Goal: Information Seeking & Learning: Check status

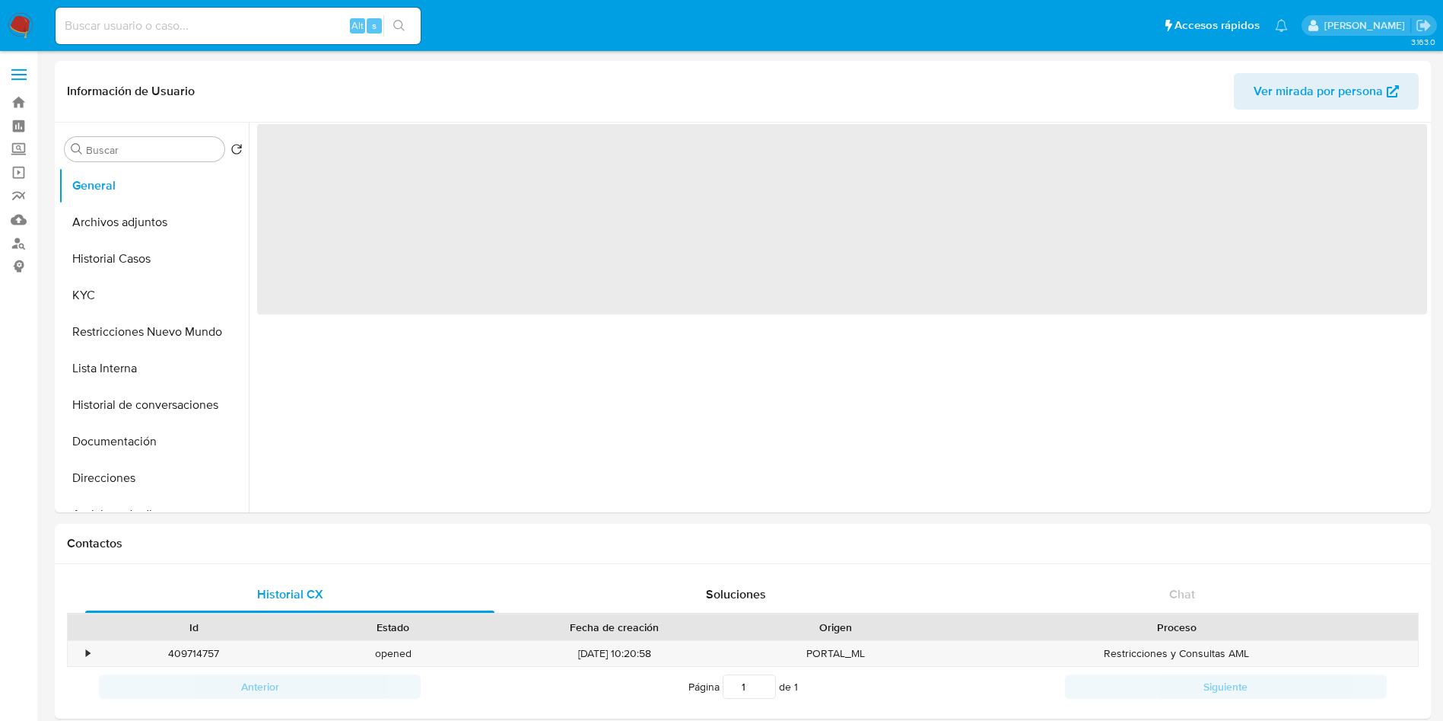
select select "10"
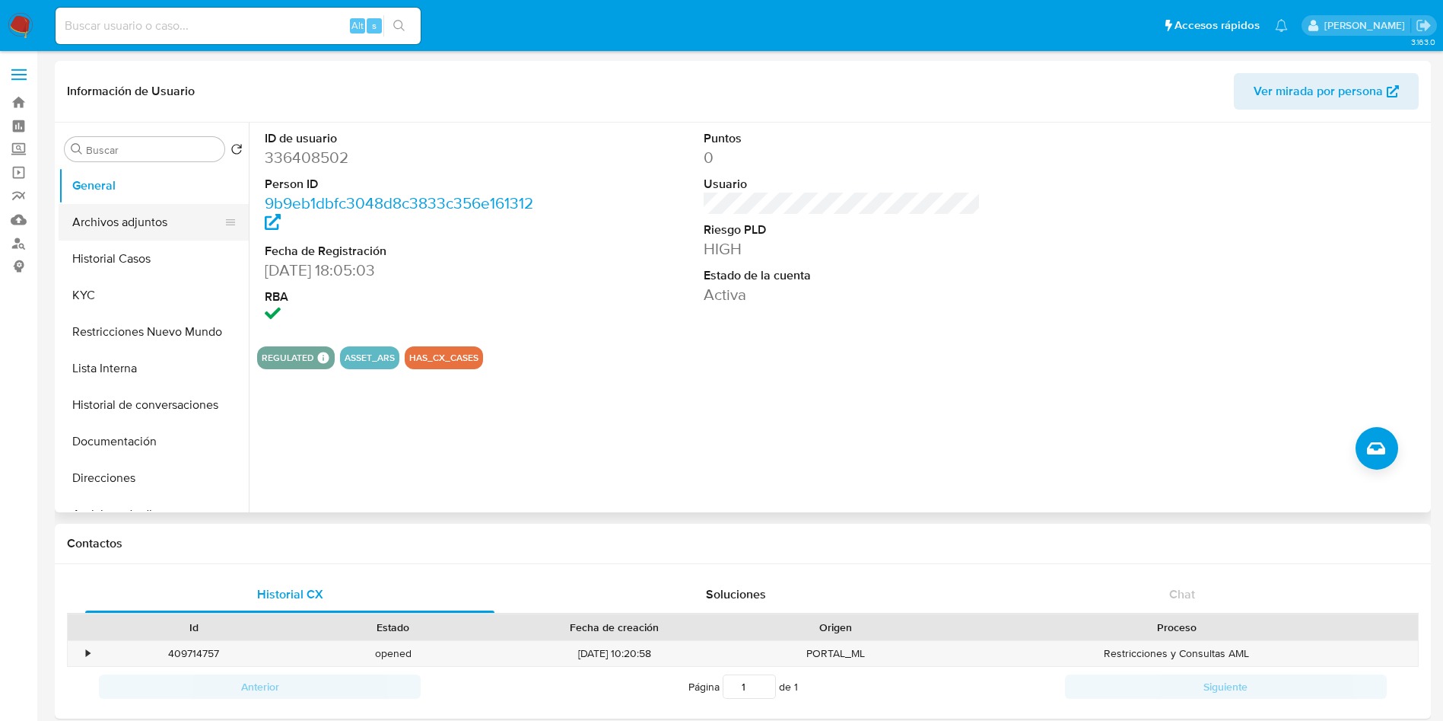
click at [176, 207] on ul "General Archivos adjuntos Historial Casos KYC Restricciones Nuevo Mundo Lista I…" at bounding box center [154, 338] width 190 height 343
click at [145, 219] on button "Archivos adjuntos" at bounding box center [148, 222] width 178 height 37
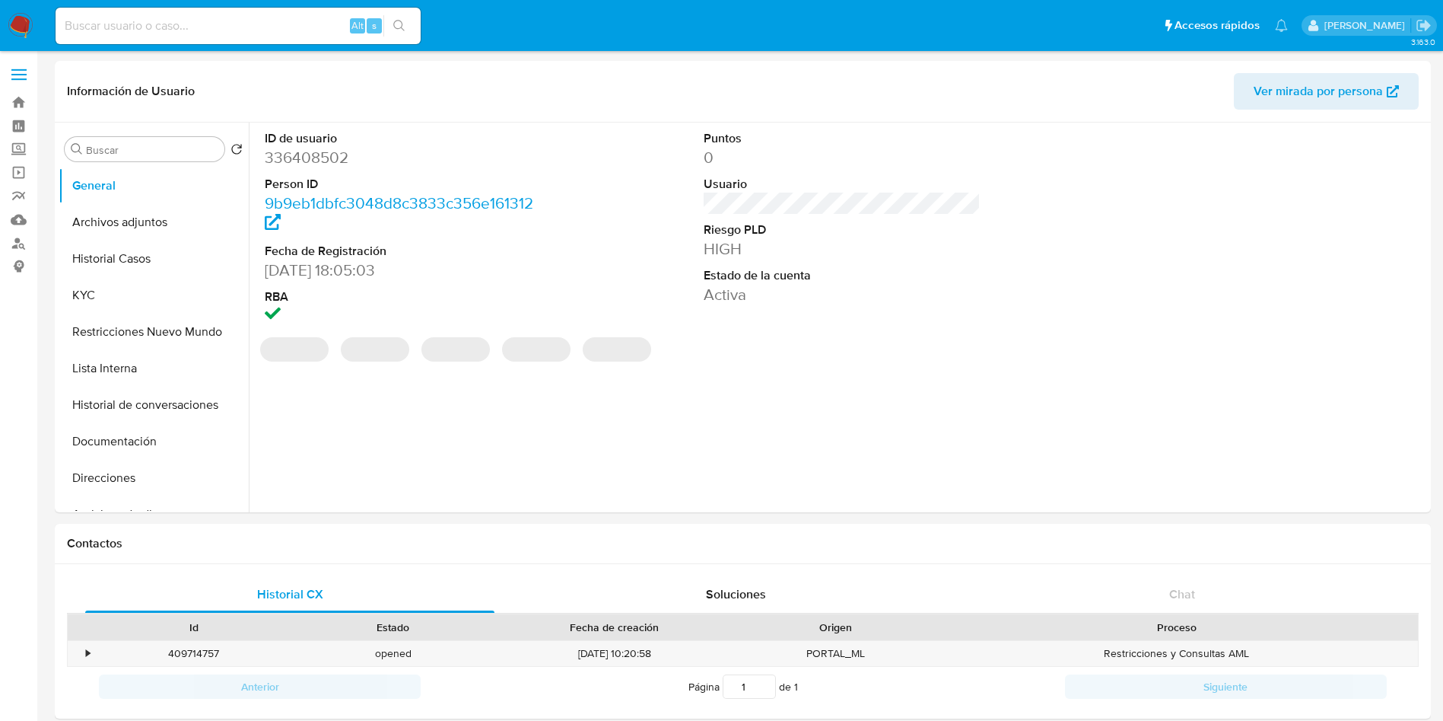
select select "10"
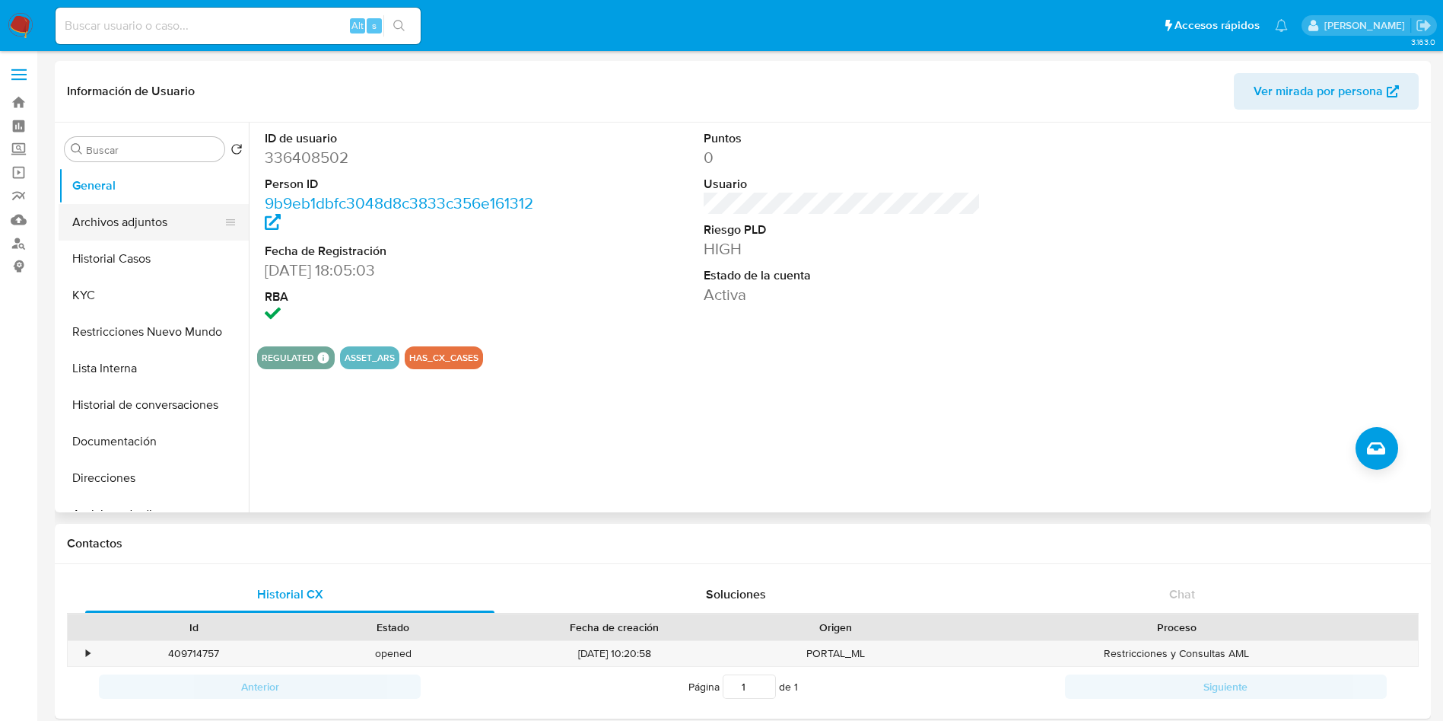
click at [137, 226] on button "Archivos adjuntos" at bounding box center [148, 222] width 178 height 37
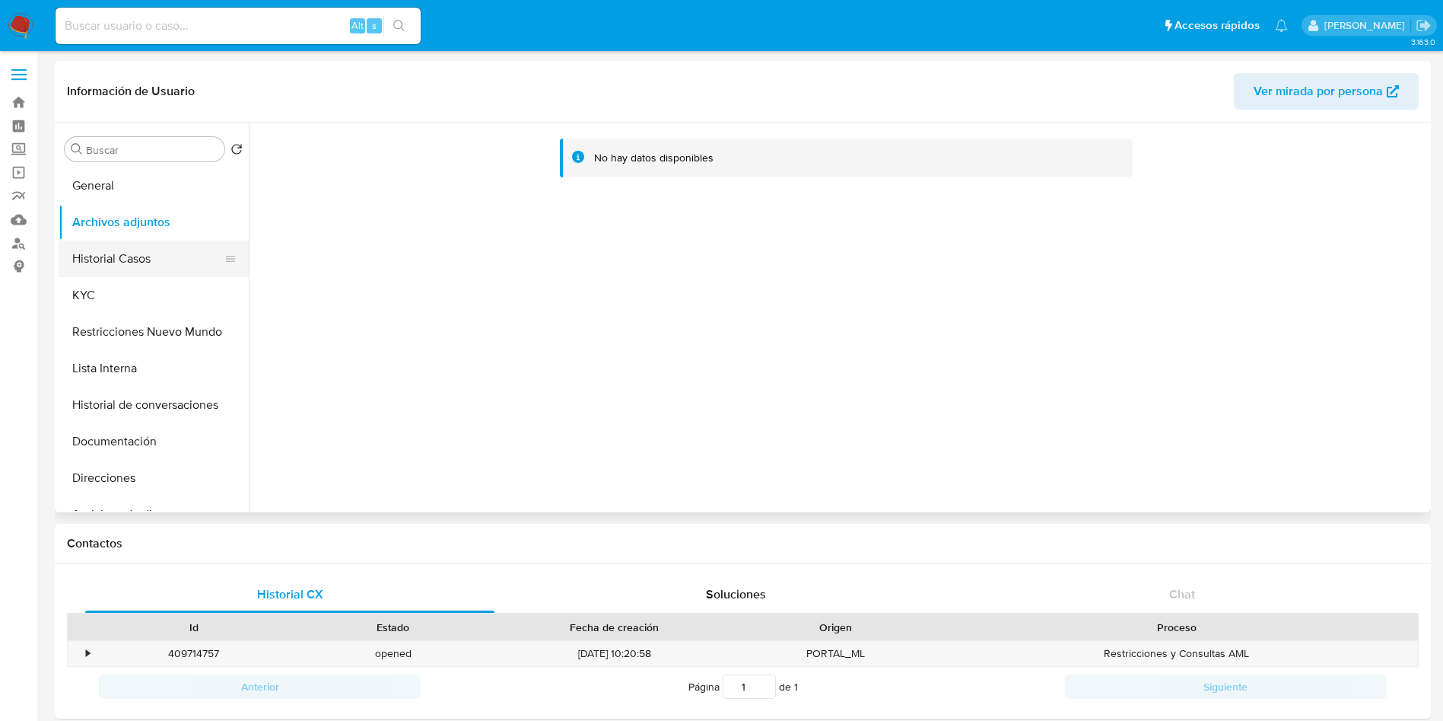
click at [169, 246] on button "Historial Casos" at bounding box center [148, 258] width 178 height 37
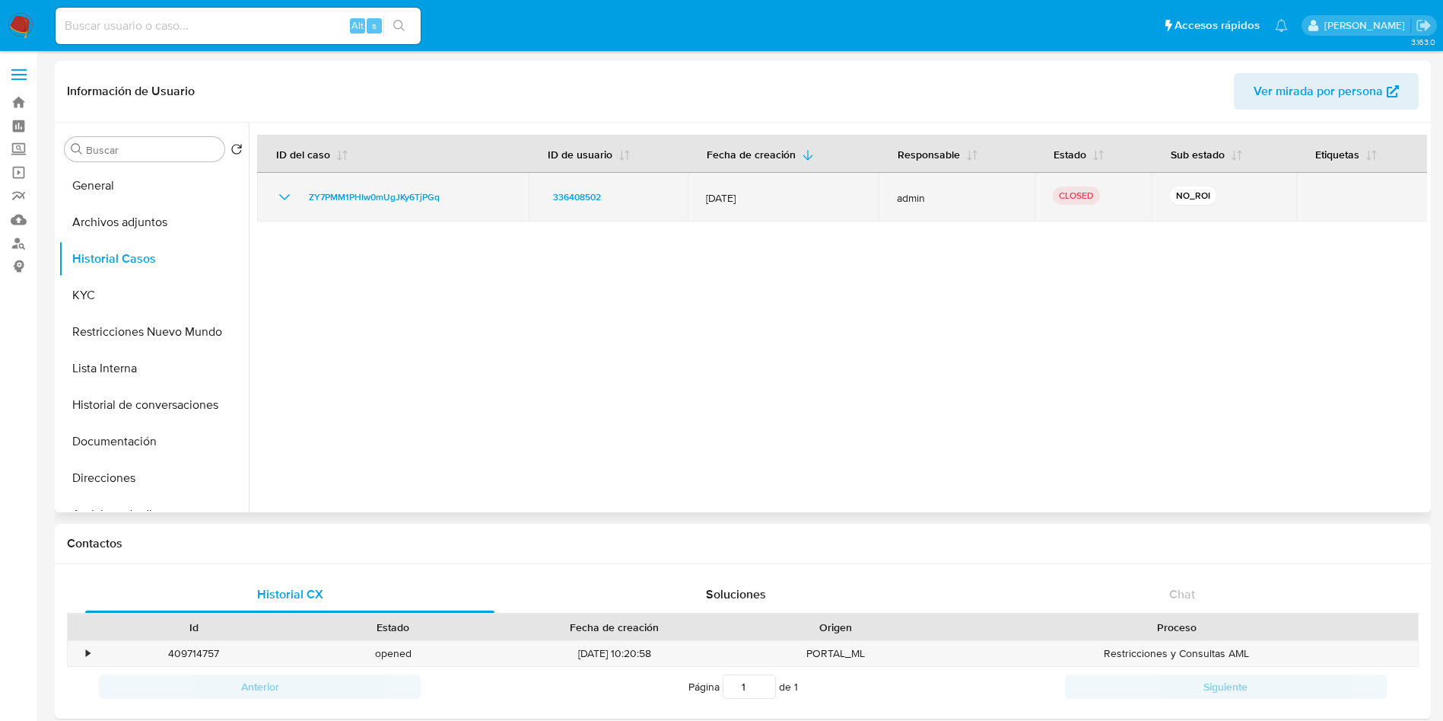
click at [282, 189] on icon "Mostrar/Ocultar" at bounding box center [284, 197] width 18 height 18
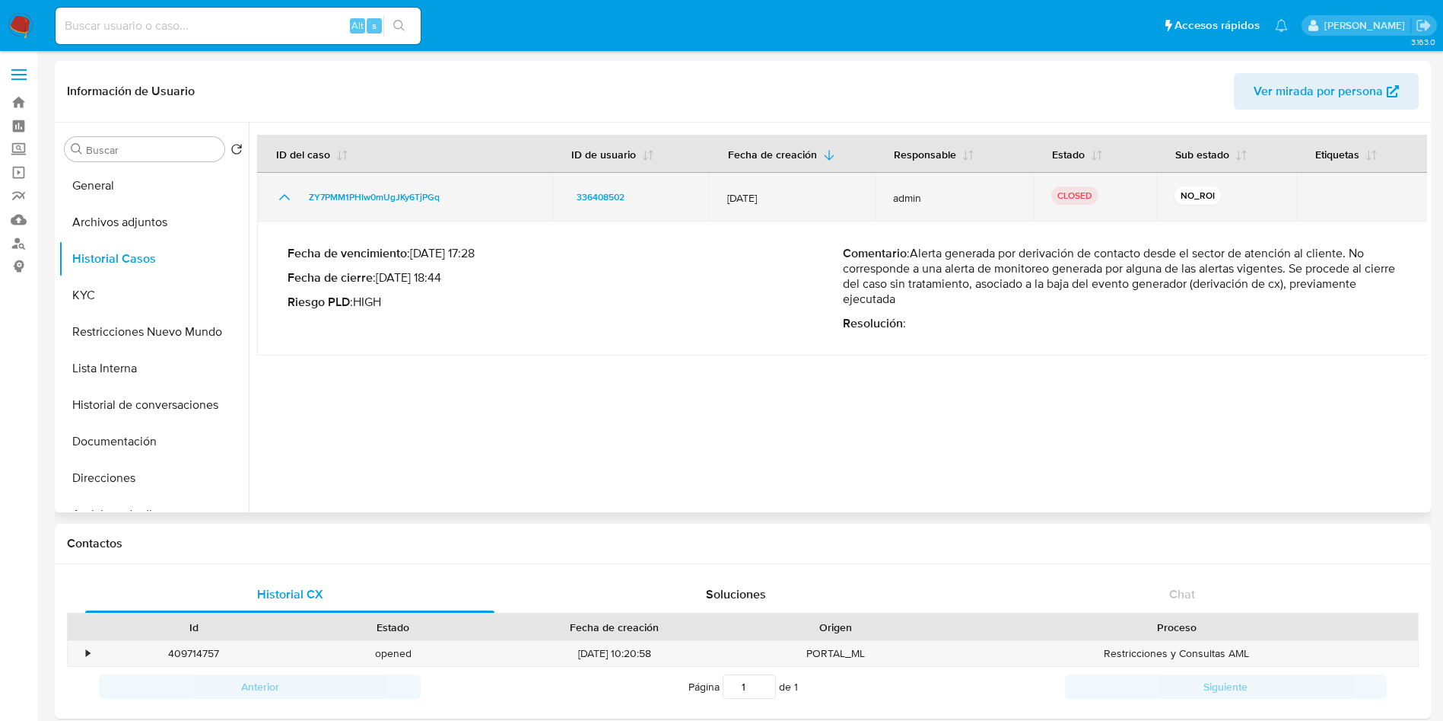
click at [282, 189] on icon "Mostrar/Ocultar" at bounding box center [284, 197] width 18 height 18
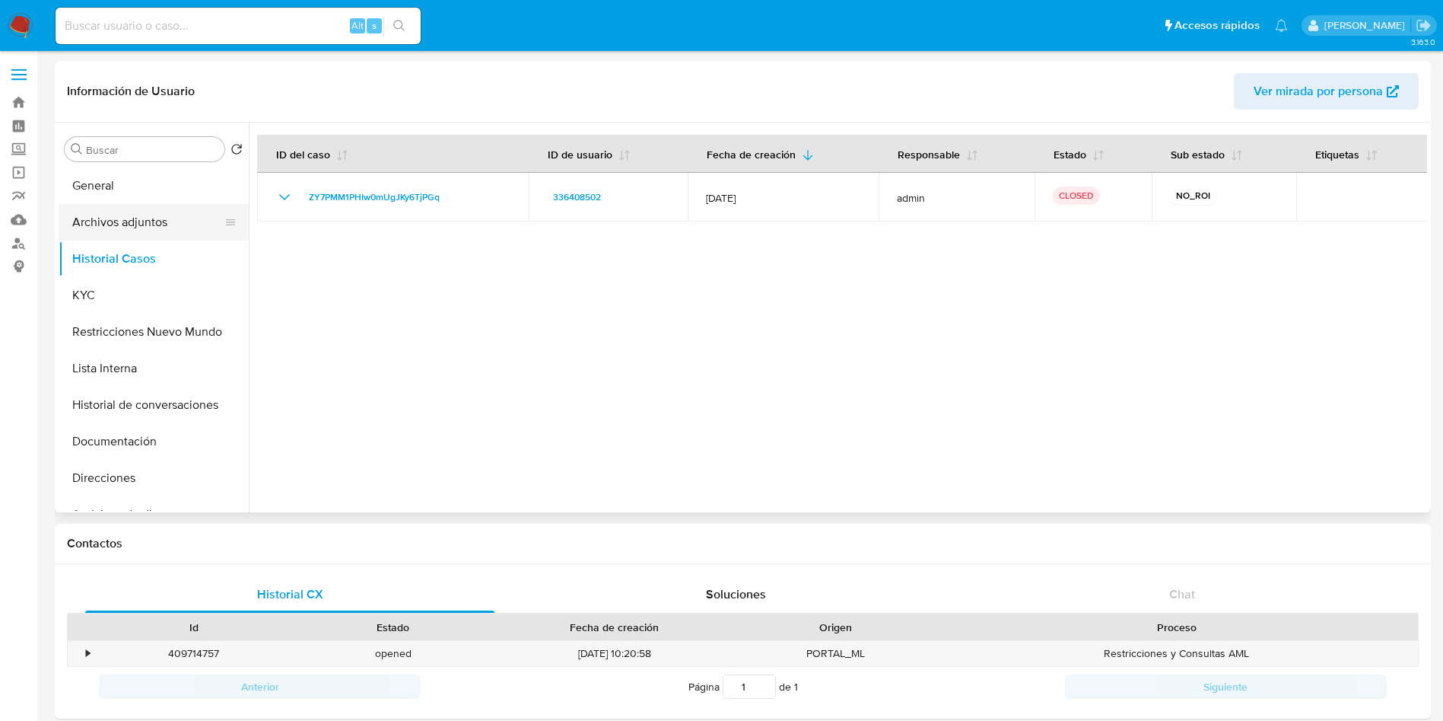
click at [180, 218] on button "Archivos adjuntos" at bounding box center [148, 222] width 178 height 37
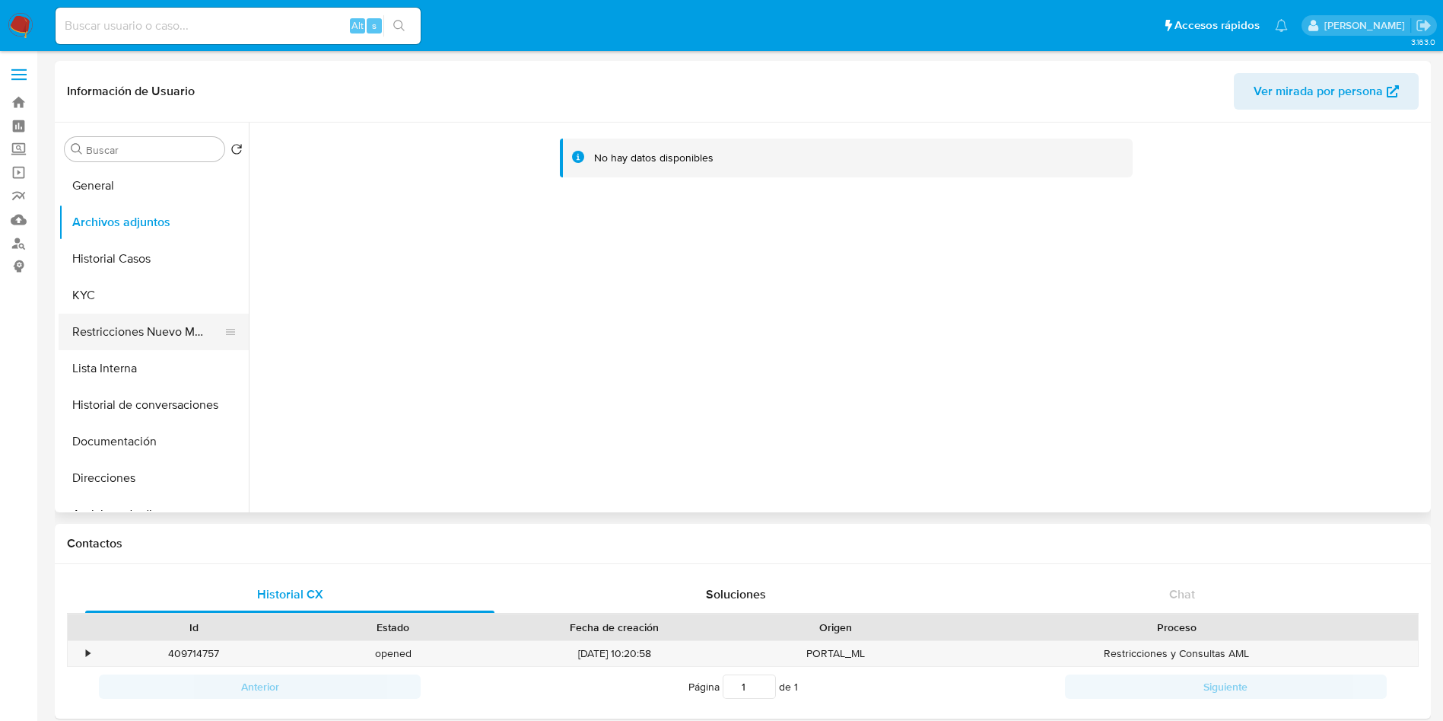
click at [167, 324] on button "Restricciones Nuevo Mundo" at bounding box center [148, 331] width 178 height 37
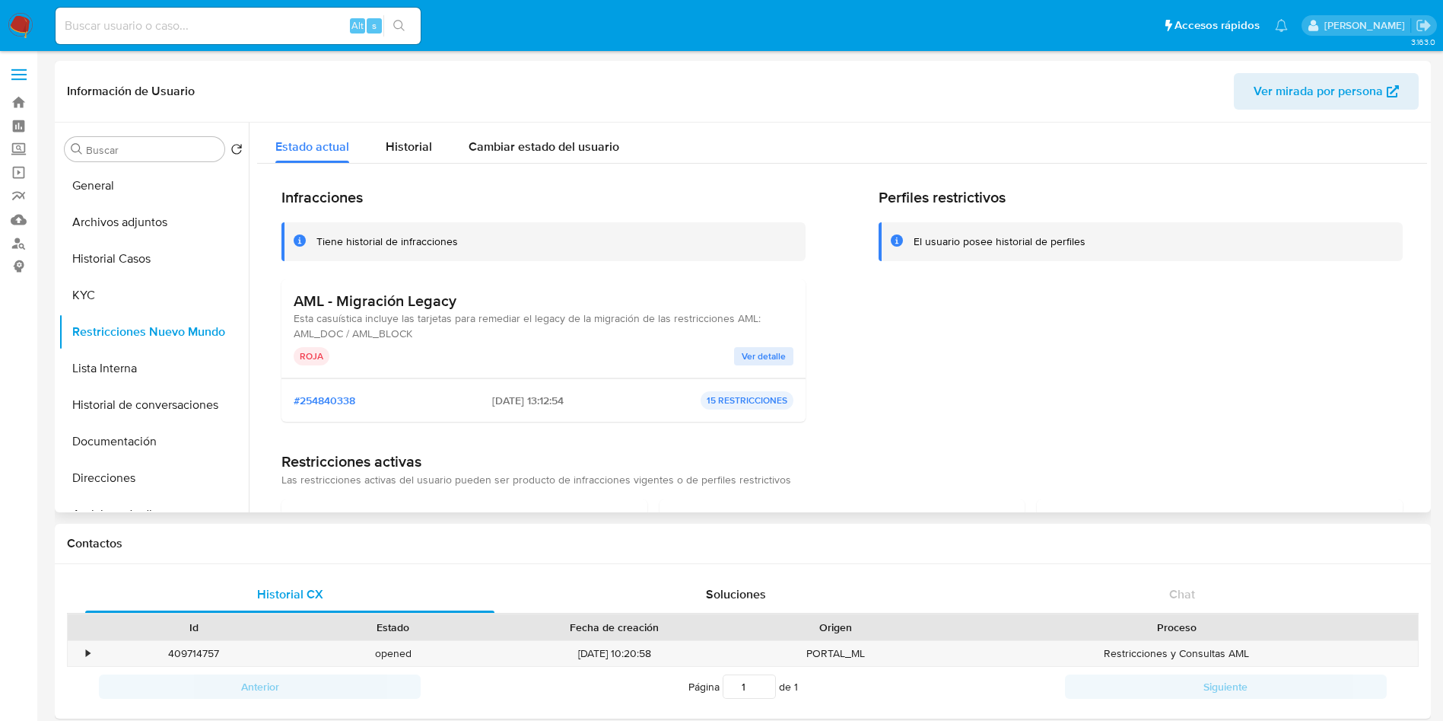
click at [737, 356] on button "Ver detalle" at bounding box center [763, 356] width 59 height 18
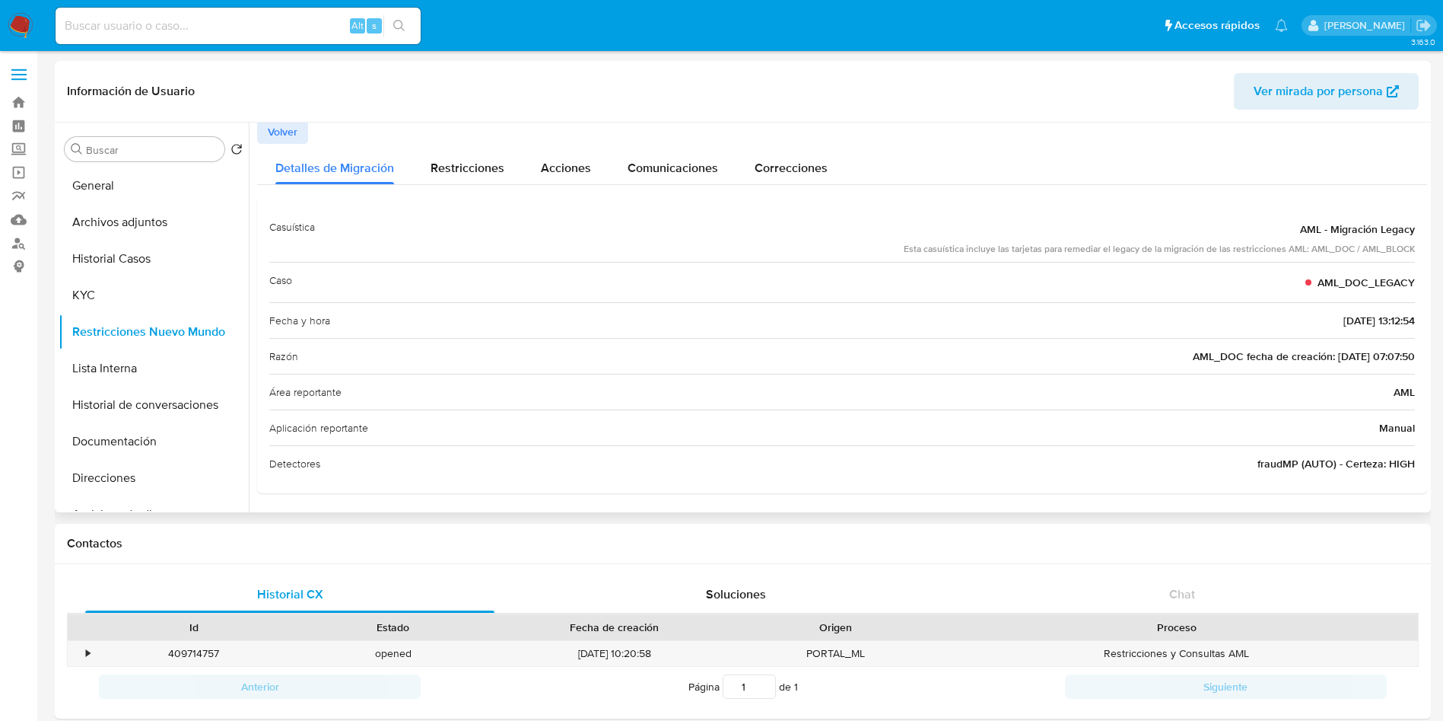
scroll to position [4, 0]
click at [288, 132] on span "Volver" at bounding box center [283, 130] width 30 height 21
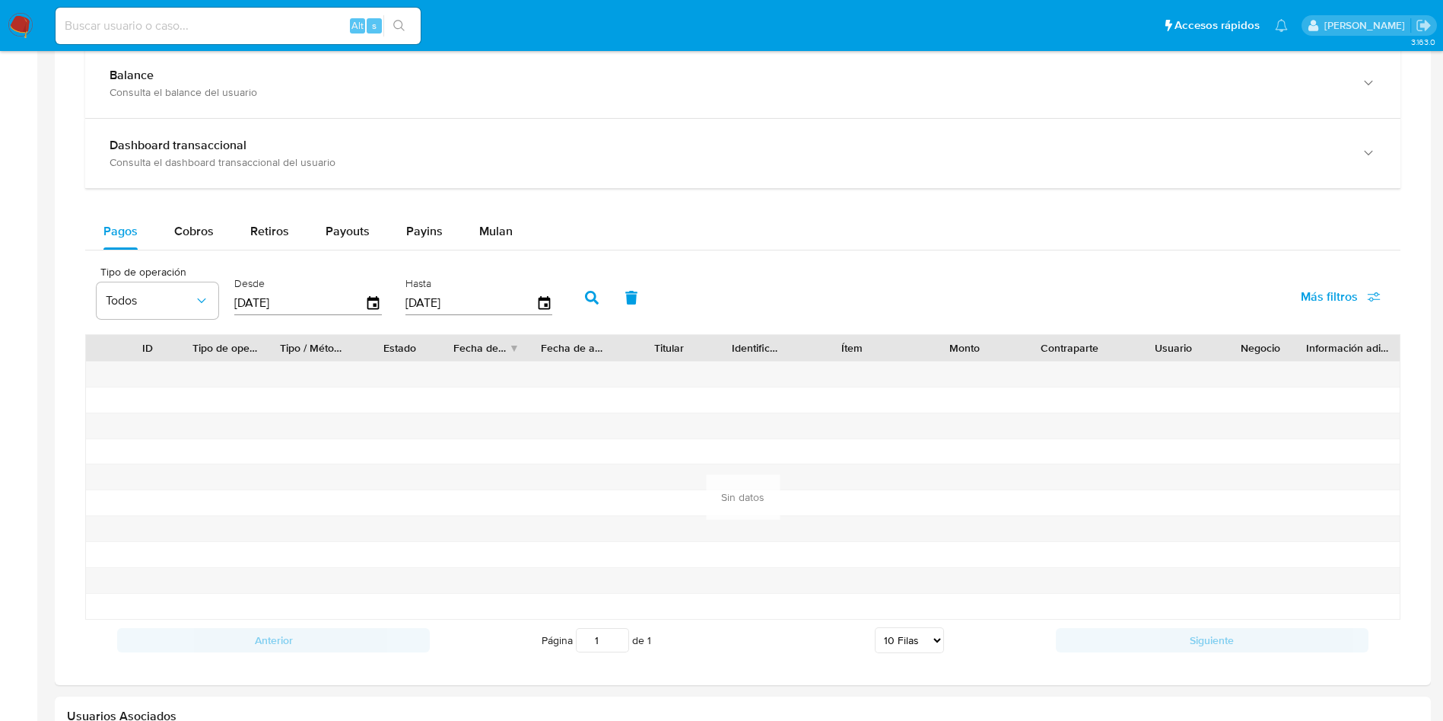
scroll to position [1111, 0]
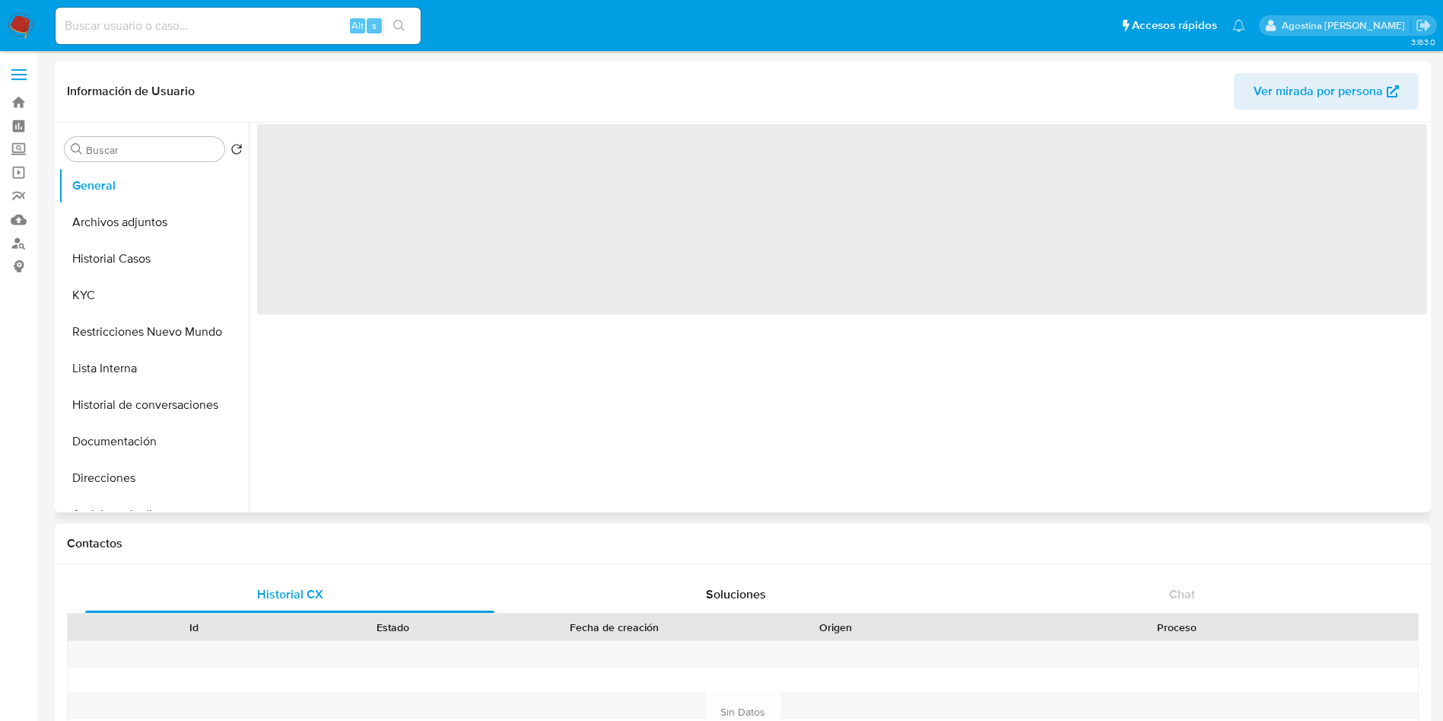
select select "10"
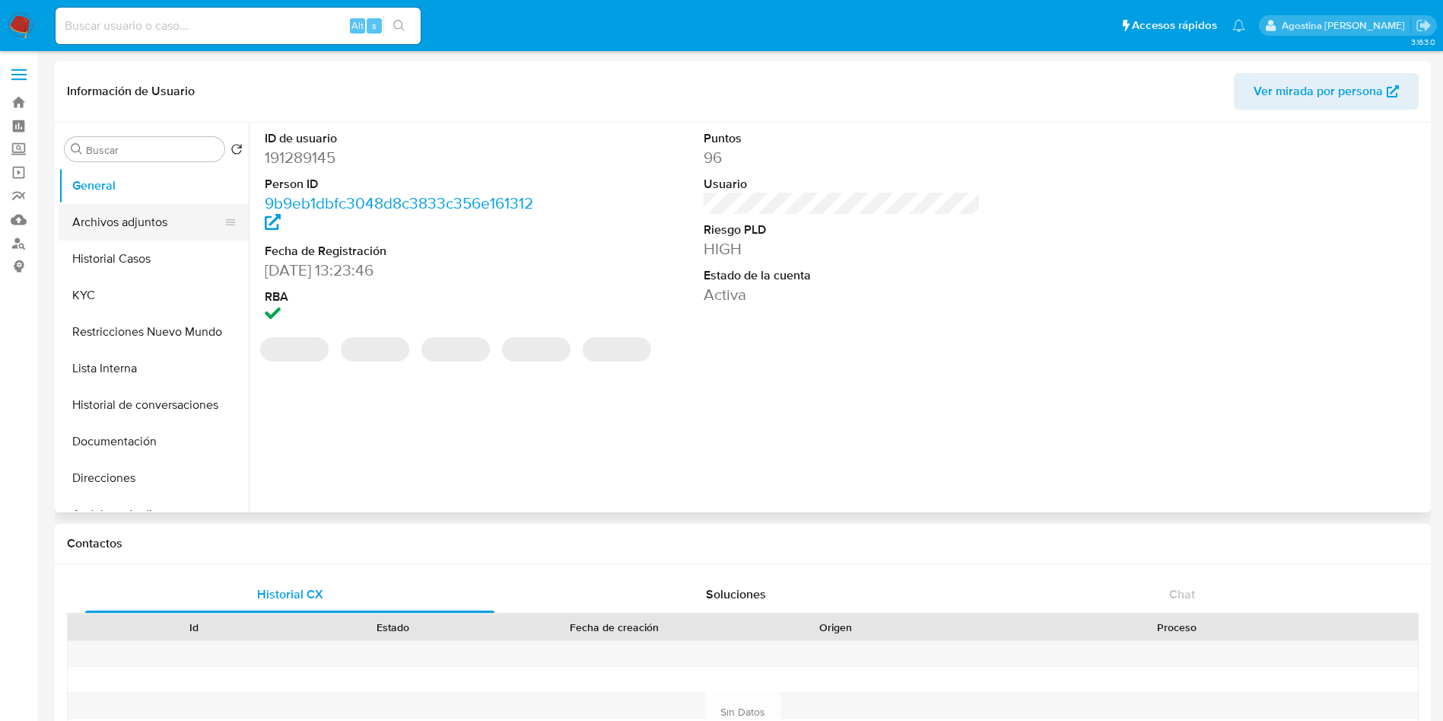
click at [66, 214] on button "Archivos adjuntos" at bounding box center [148, 222] width 178 height 37
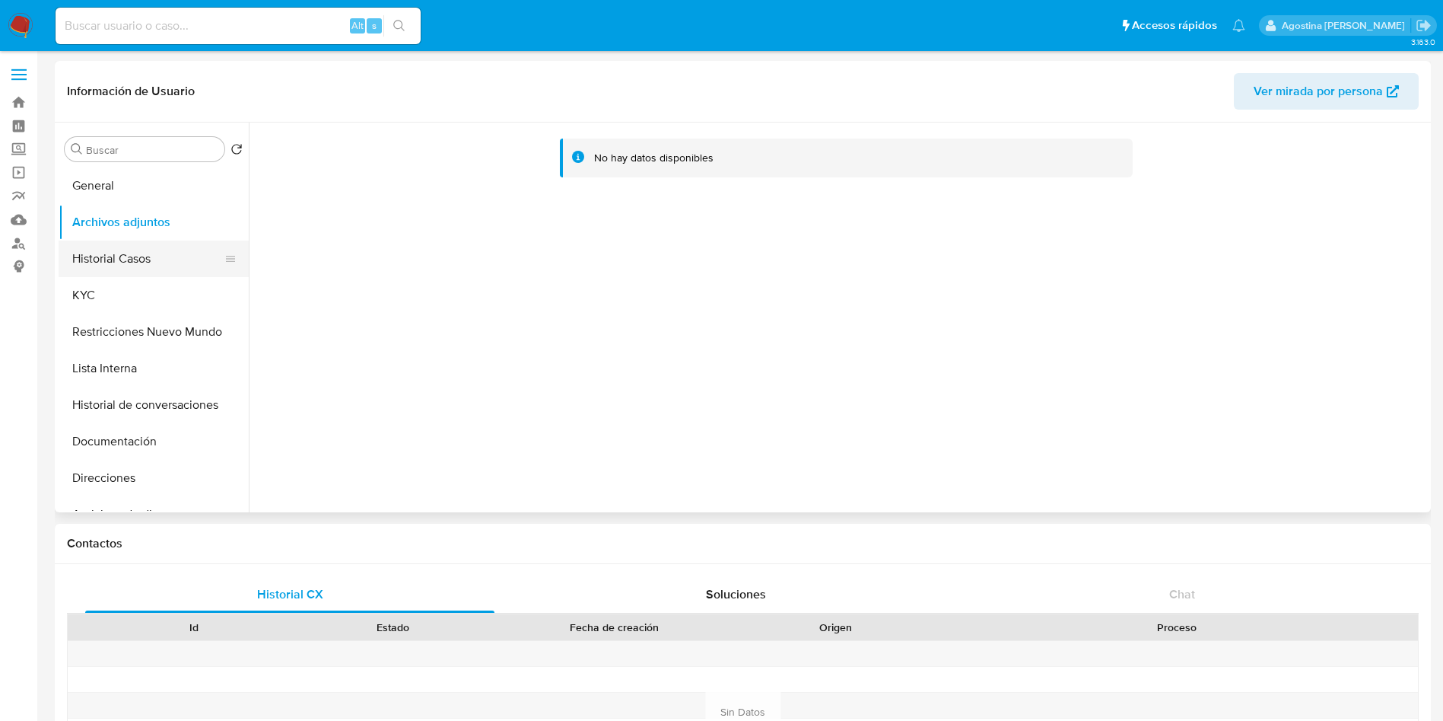
click at [141, 246] on button "Historial Casos" at bounding box center [148, 258] width 178 height 37
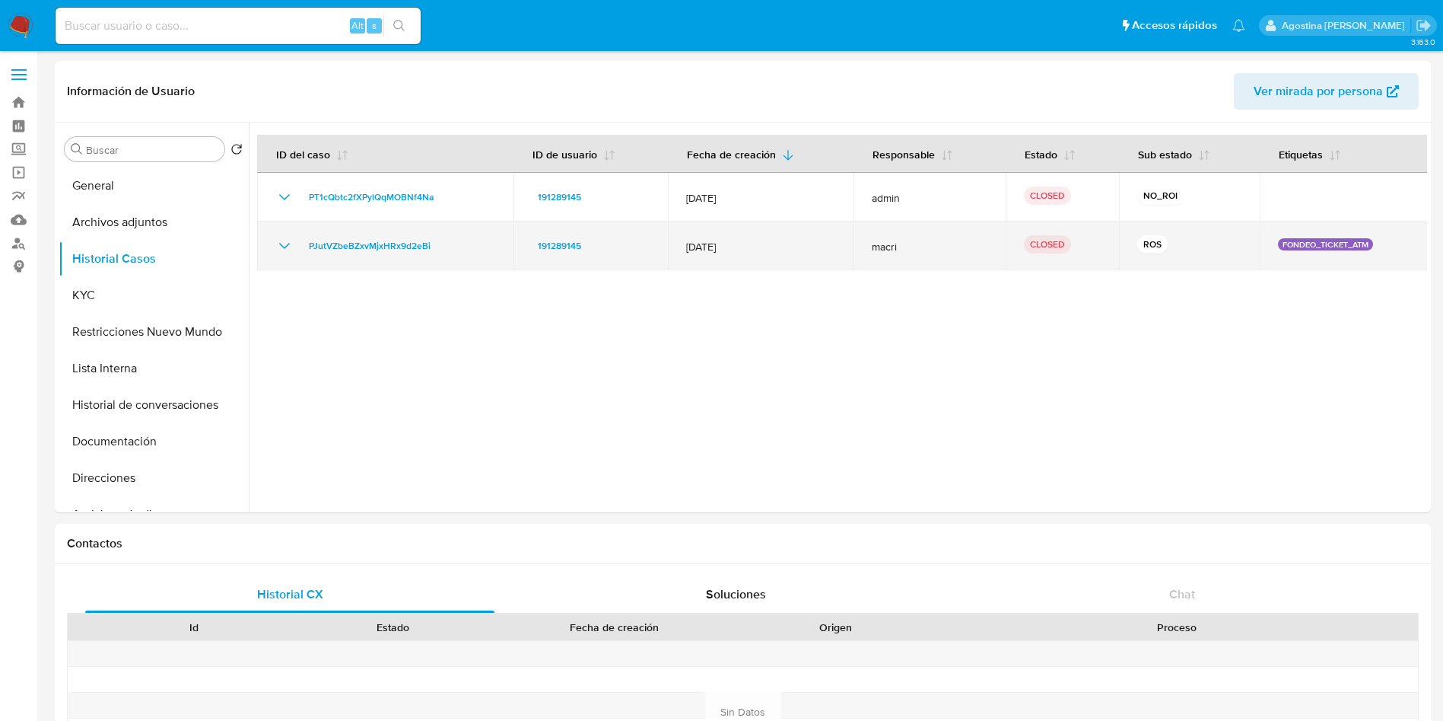
click at [287, 250] on icon "Mostrar/Ocultar" at bounding box center [284, 246] width 18 height 18
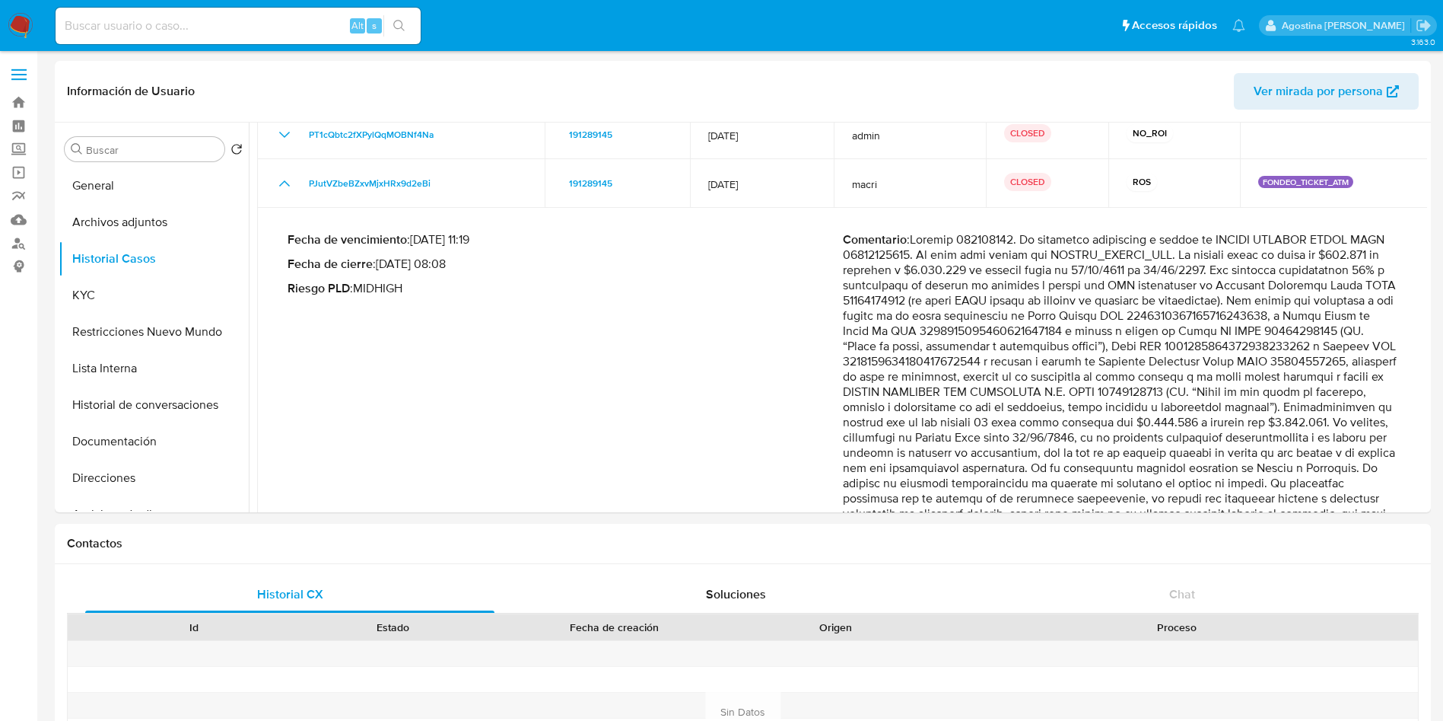
scroll to position [204, 0]
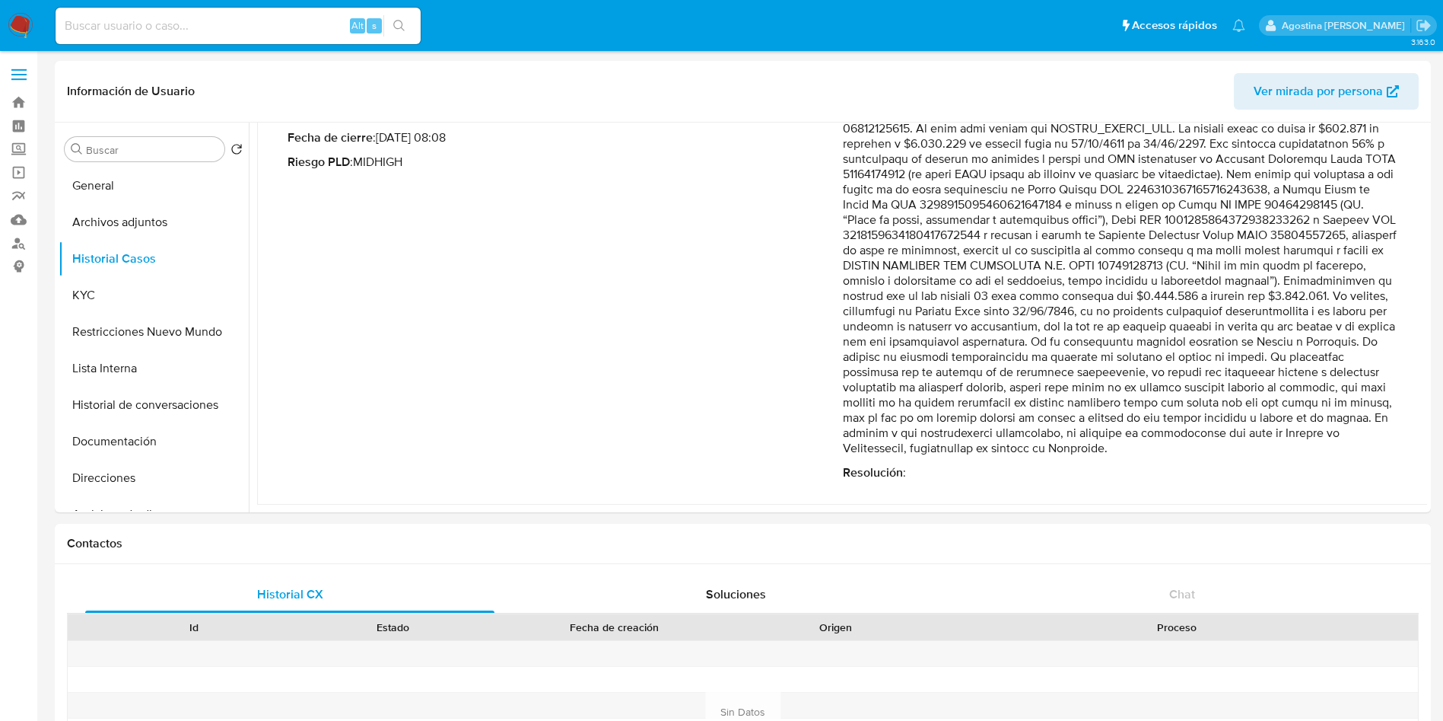
click at [133, 189] on button "General" at bounding box center [148, 185] width 178 height 37
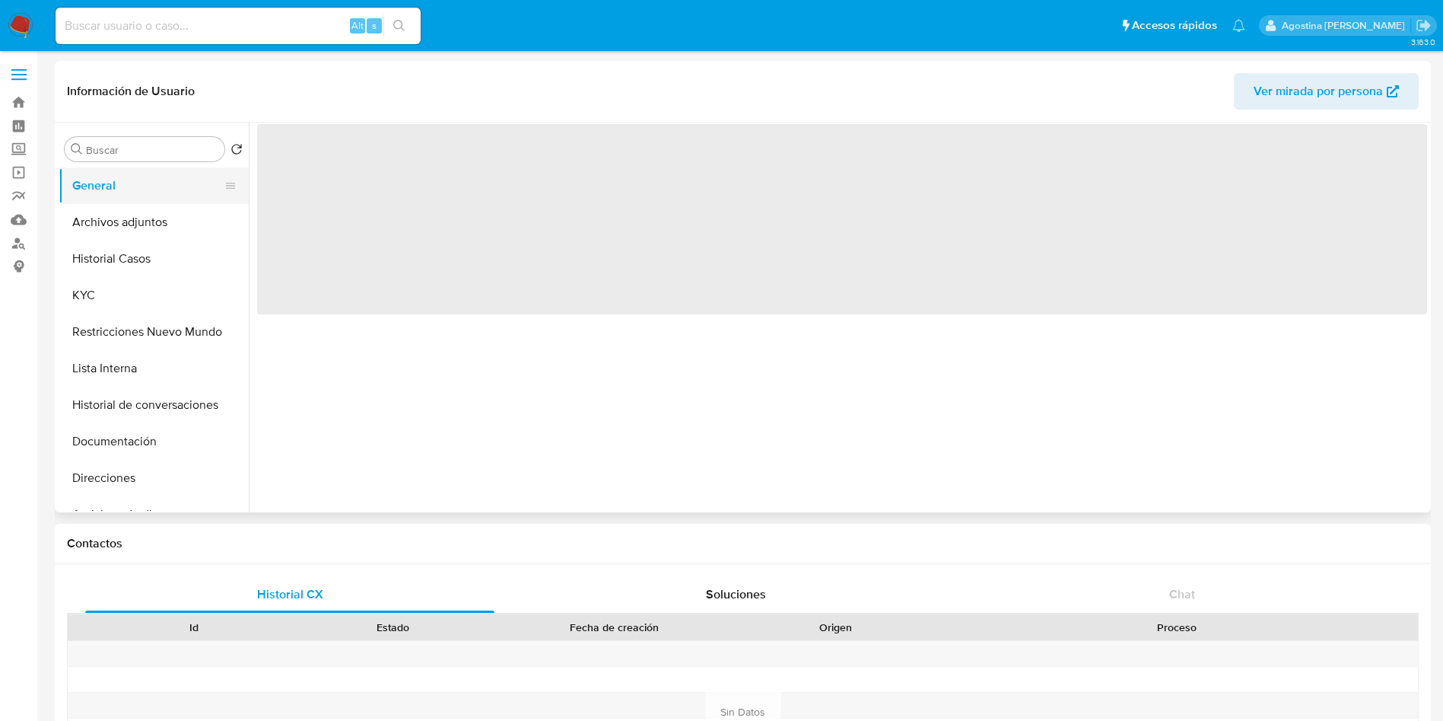
scroll to position [0, 0]
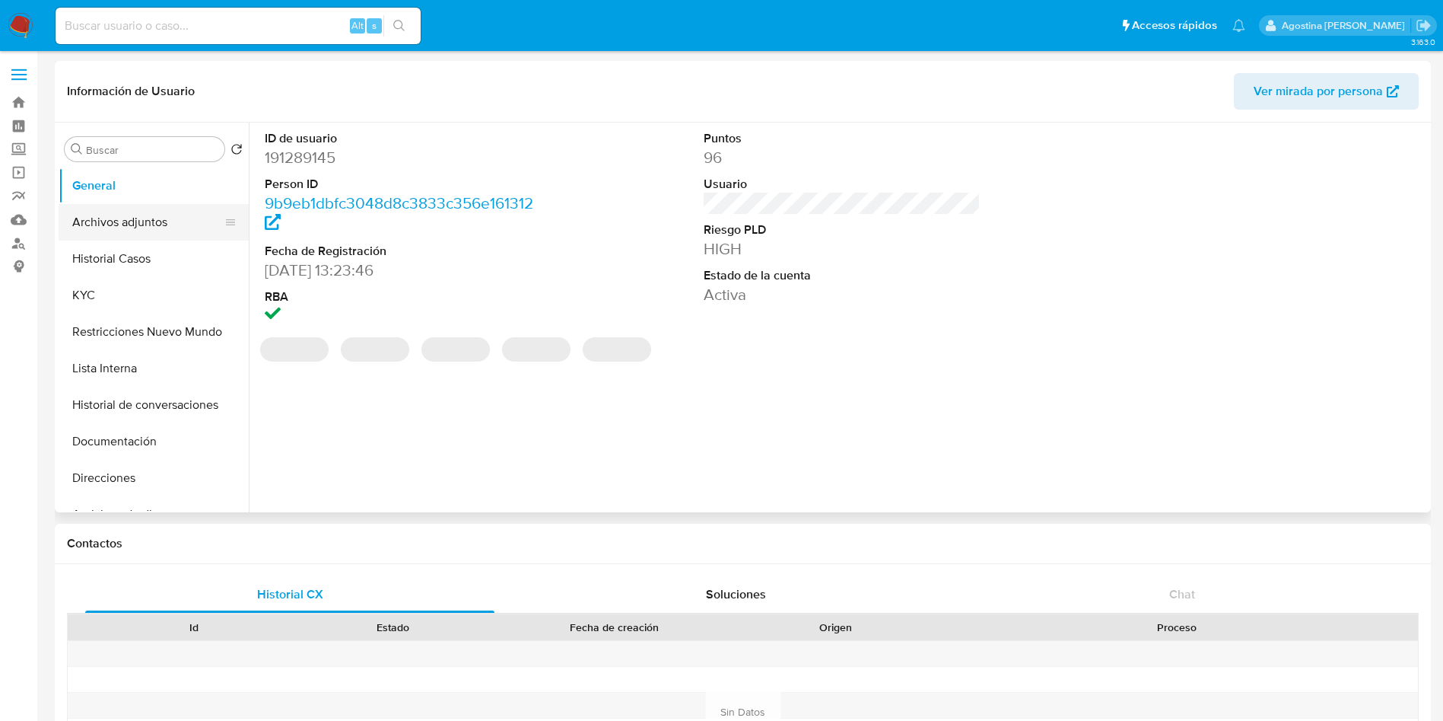
click at [160, 224] on button "Archivos adjuntos" at bounding box center [148, 222] width 178 height 37
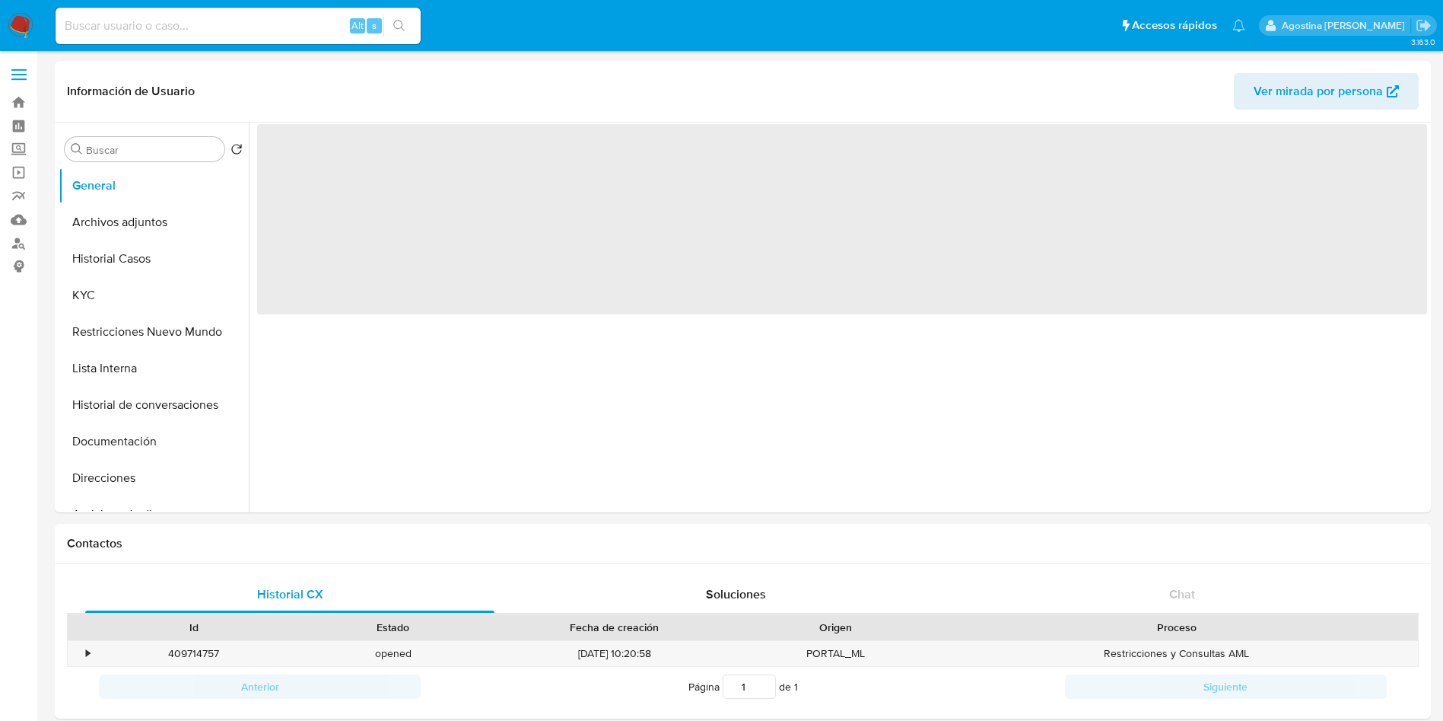
select select "10"
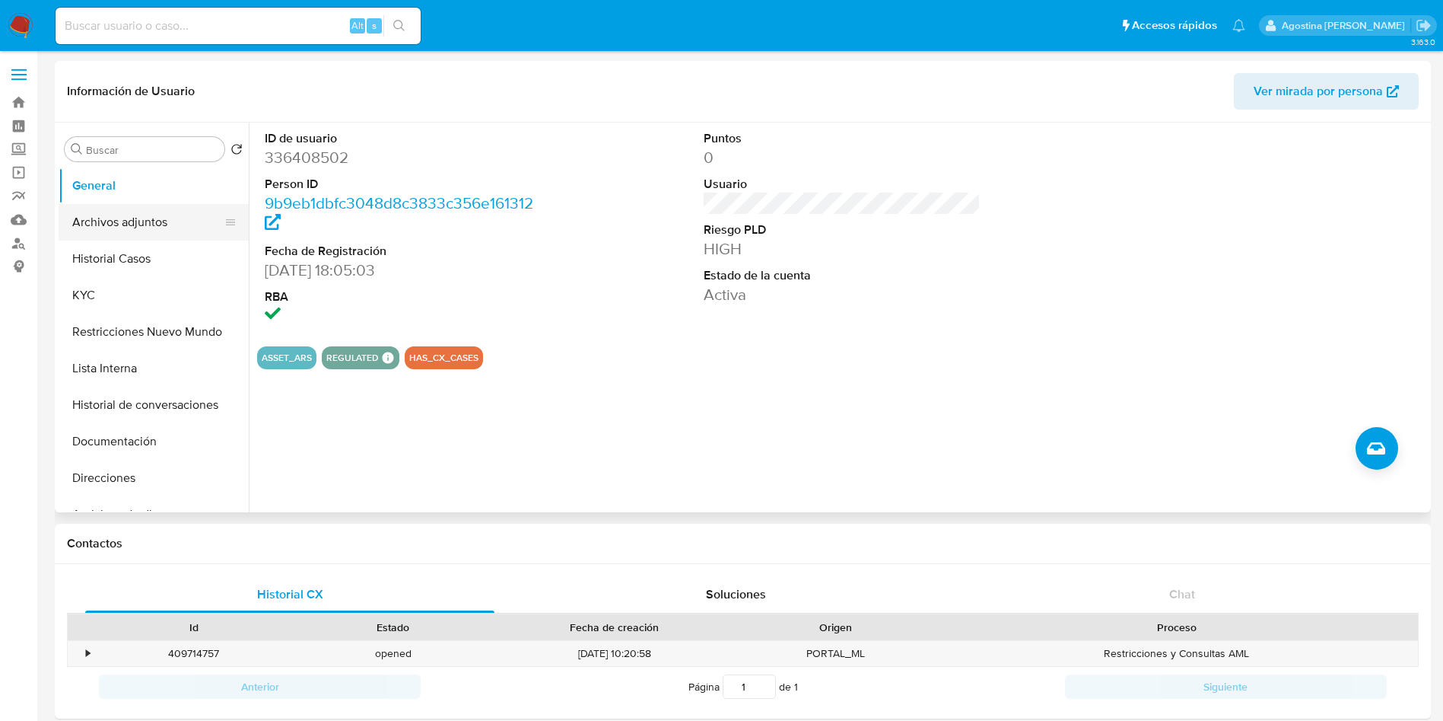
click at [142, 217] on button "Archivos adjuntos" at bounding box center [148, 222] width 178 height 37
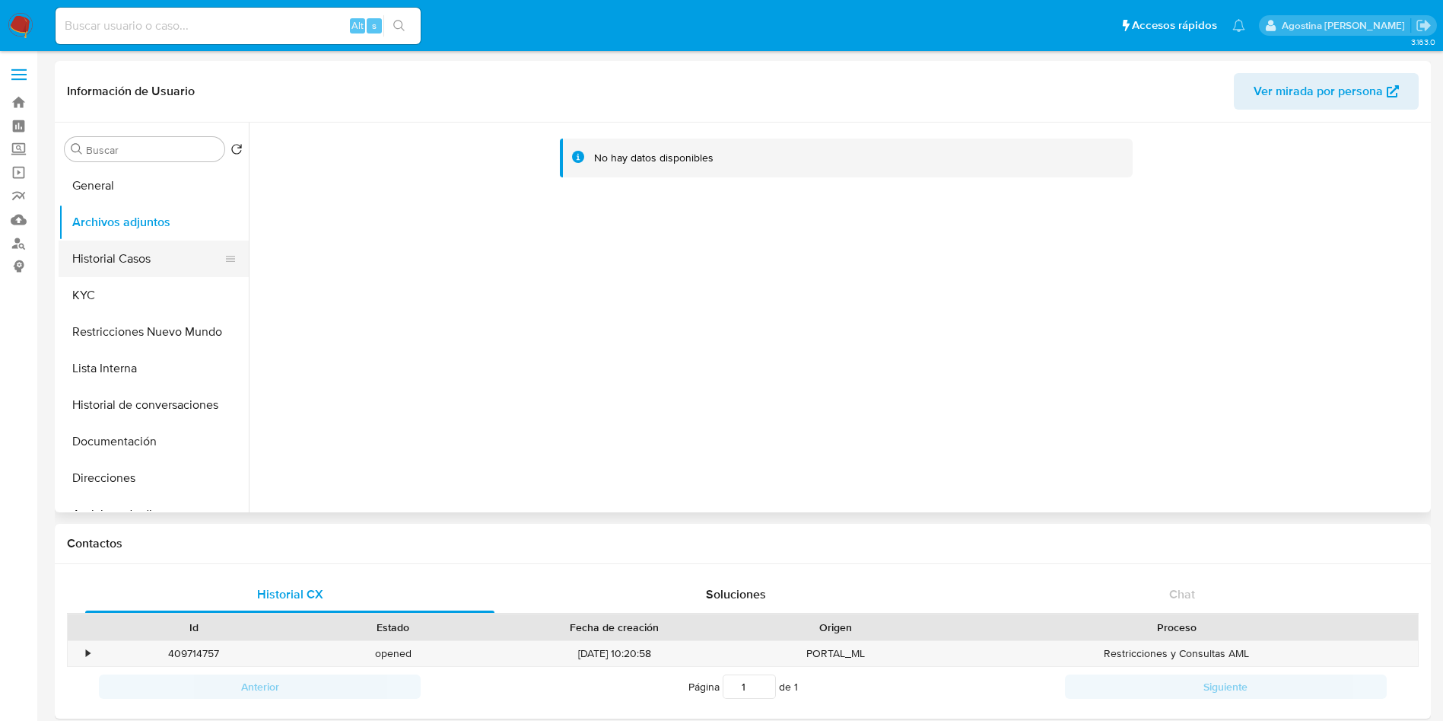
click at [170, 242] on button "Historial Casos" at bounding box center [148, 258] width 178 height 37
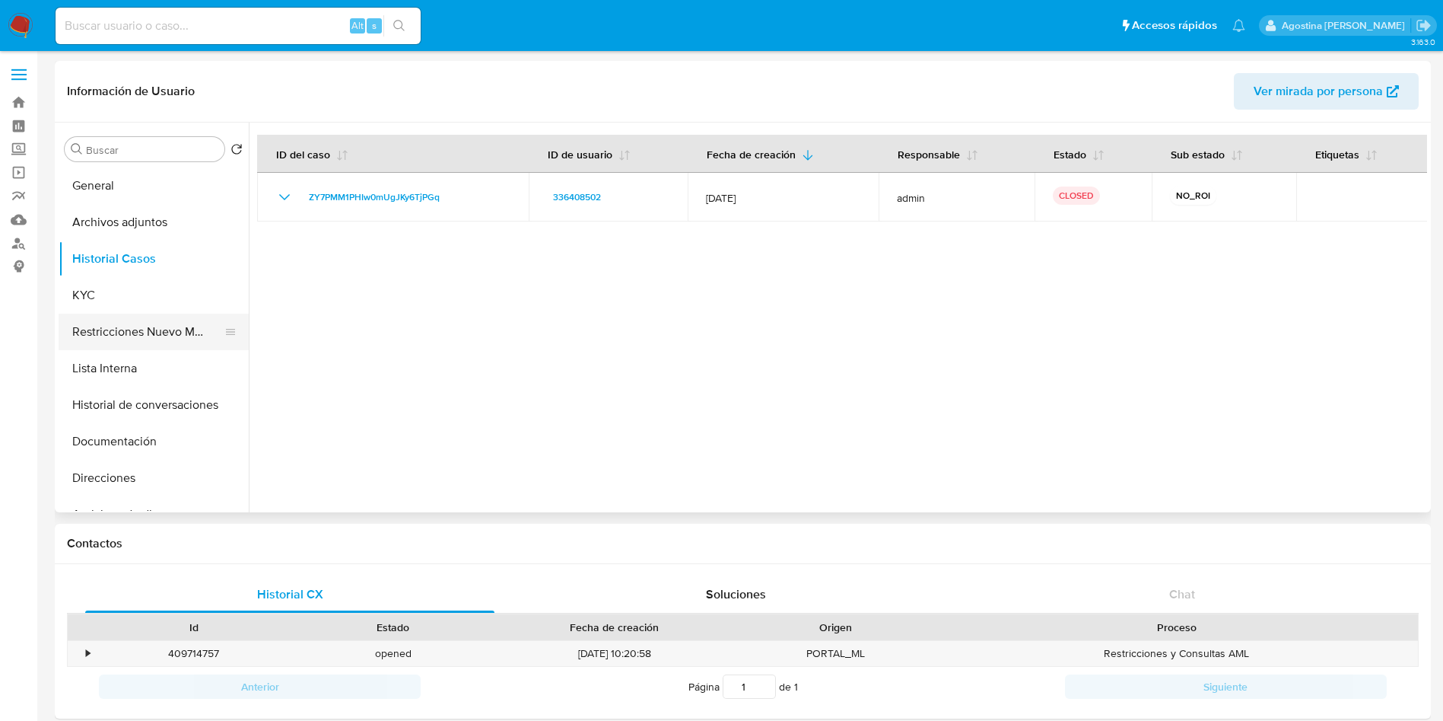
click at [194, 323] on button "Restricciones Nuevo Mundo" at bounding box center [148, 331] width 178 height 37
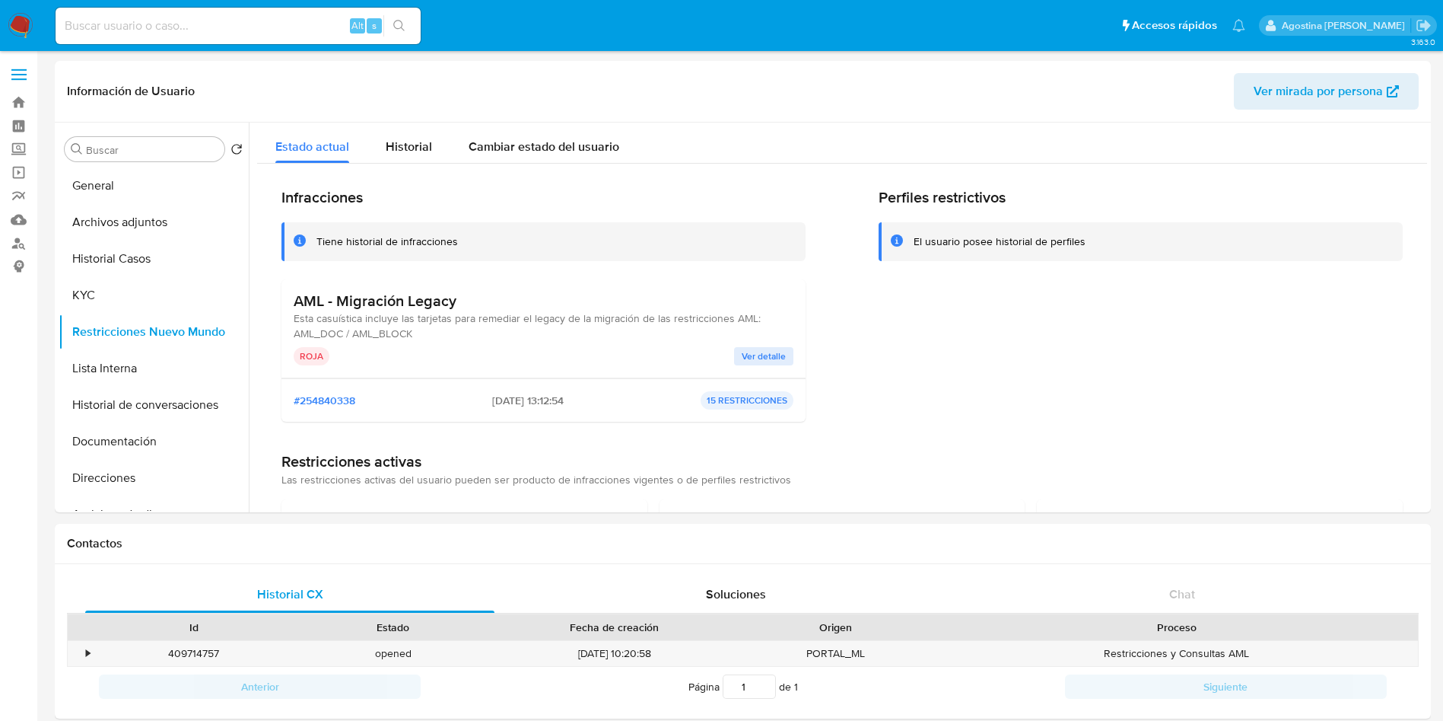
click at [142, 260] on button "Historial Casos" at bounding box center [148, 258] width 178 height 37
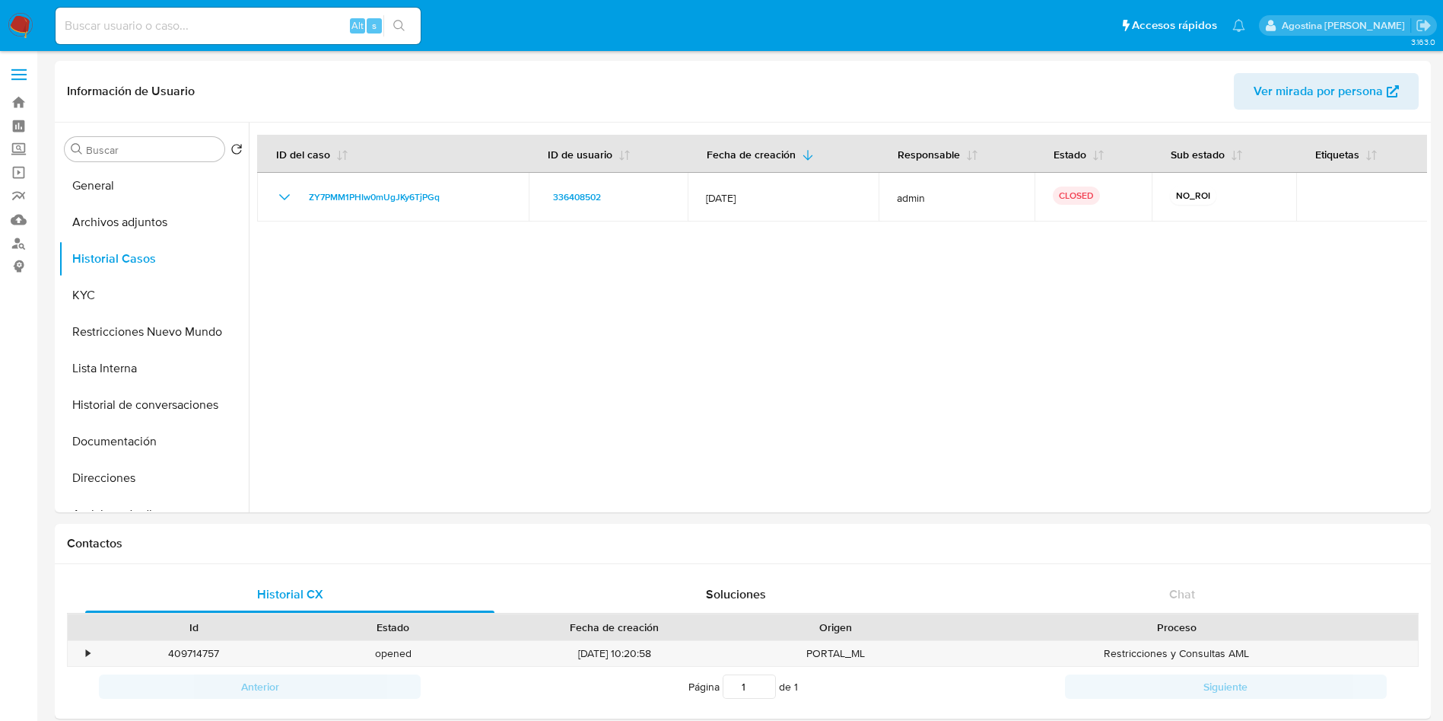
drag, startPoint x: 0, startPoint y: 483, endPoint x: 27, endPoint y: 429, distance: 60.6
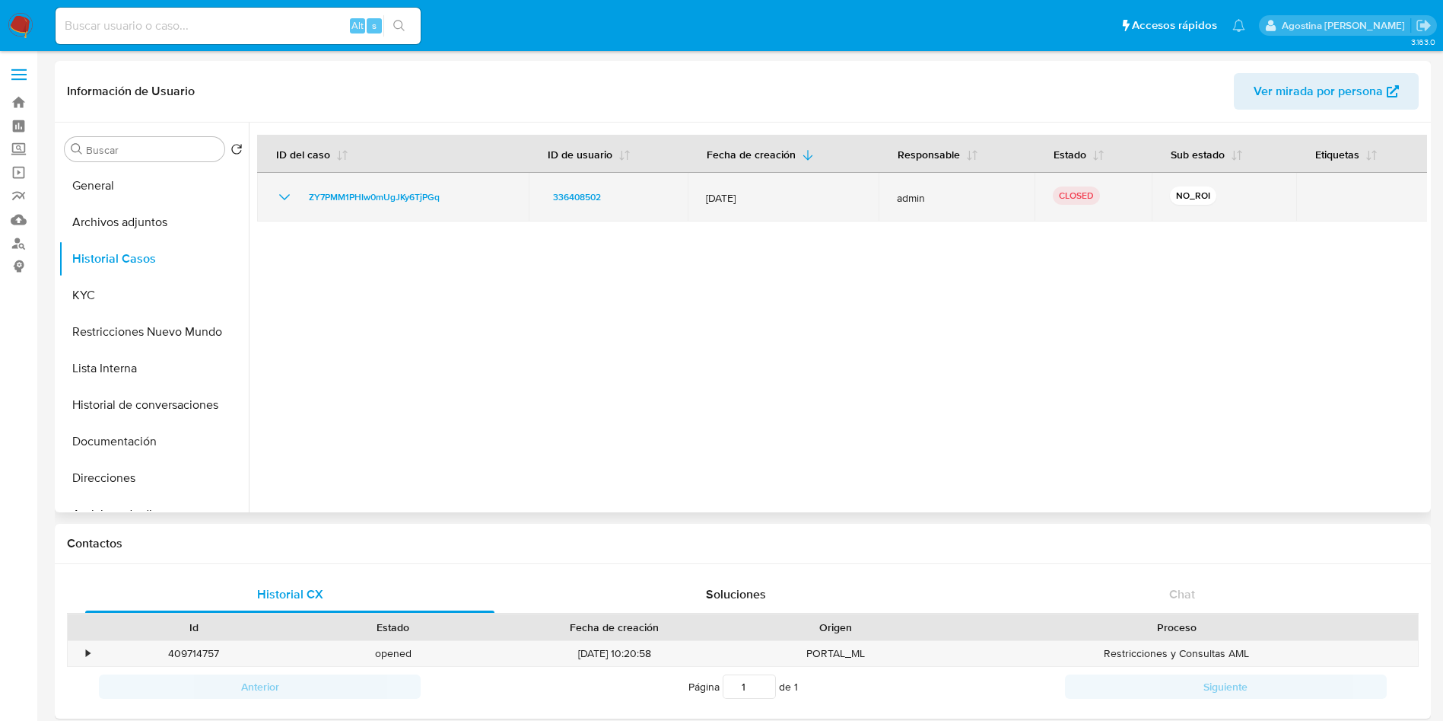
click at [288, 202] on icon "Mostrar/Ocultar" at bounding box center [284, 197] width 18 height 18
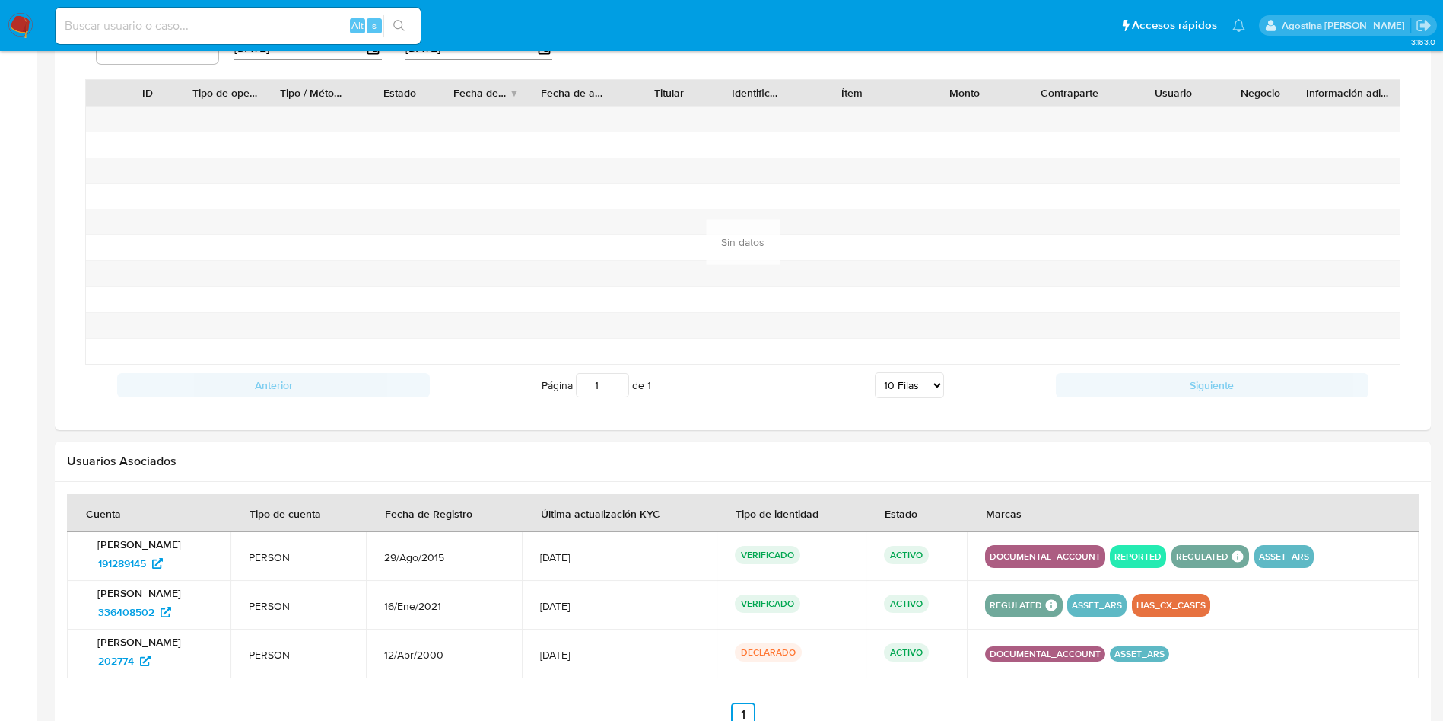
scroll to position [1111, 0]
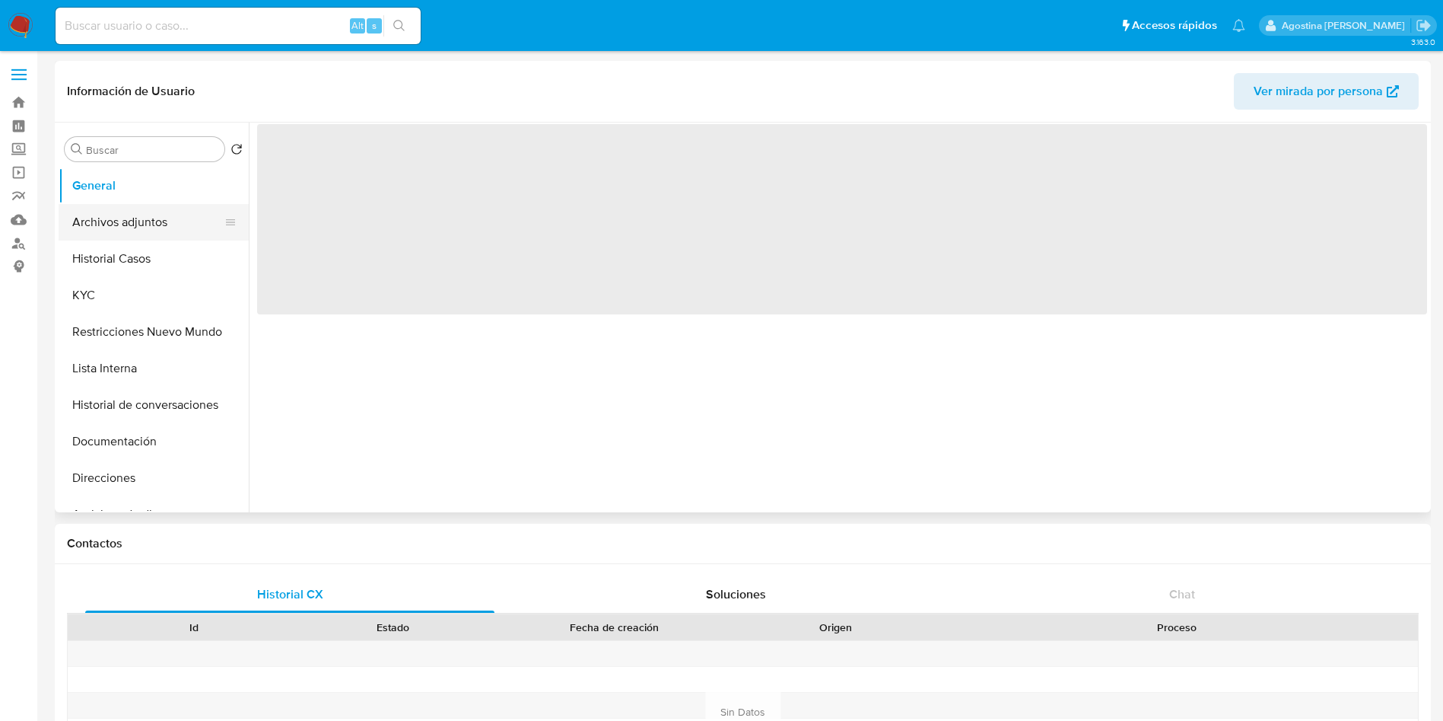
select select "10"
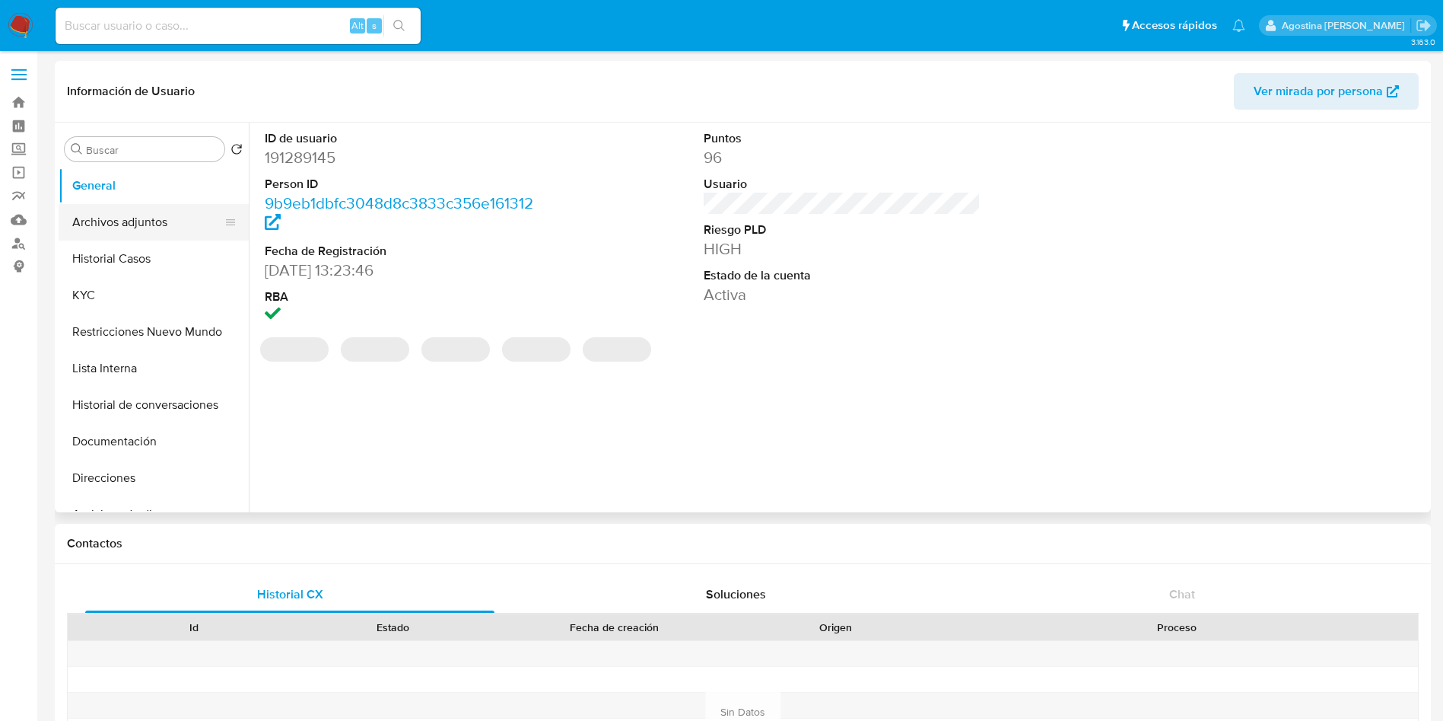
click at [148, 210] on button "Archivos adjuntos" at bounding box center [148, 222] width 178 height 37
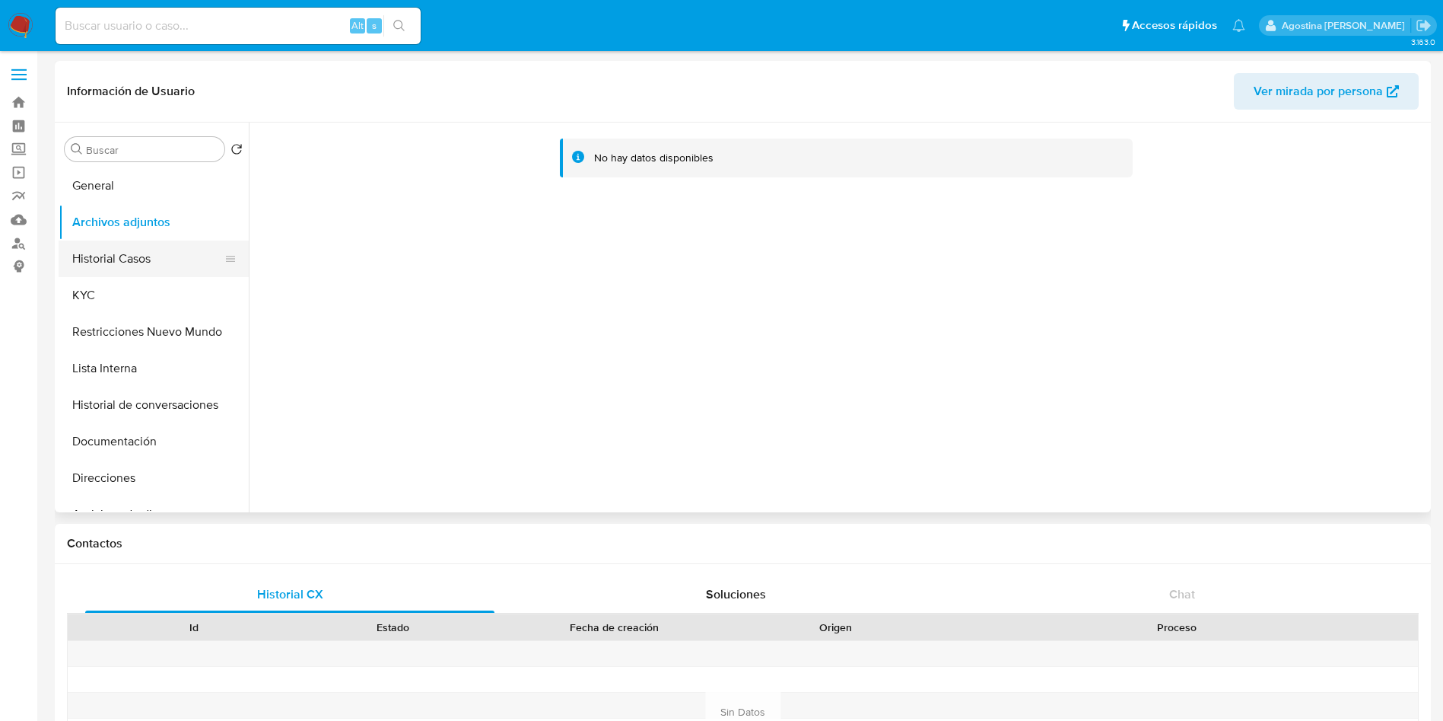
click at [156, 262] on button "Historial Casos" at bounding box center [148, 258] width 178 height 37
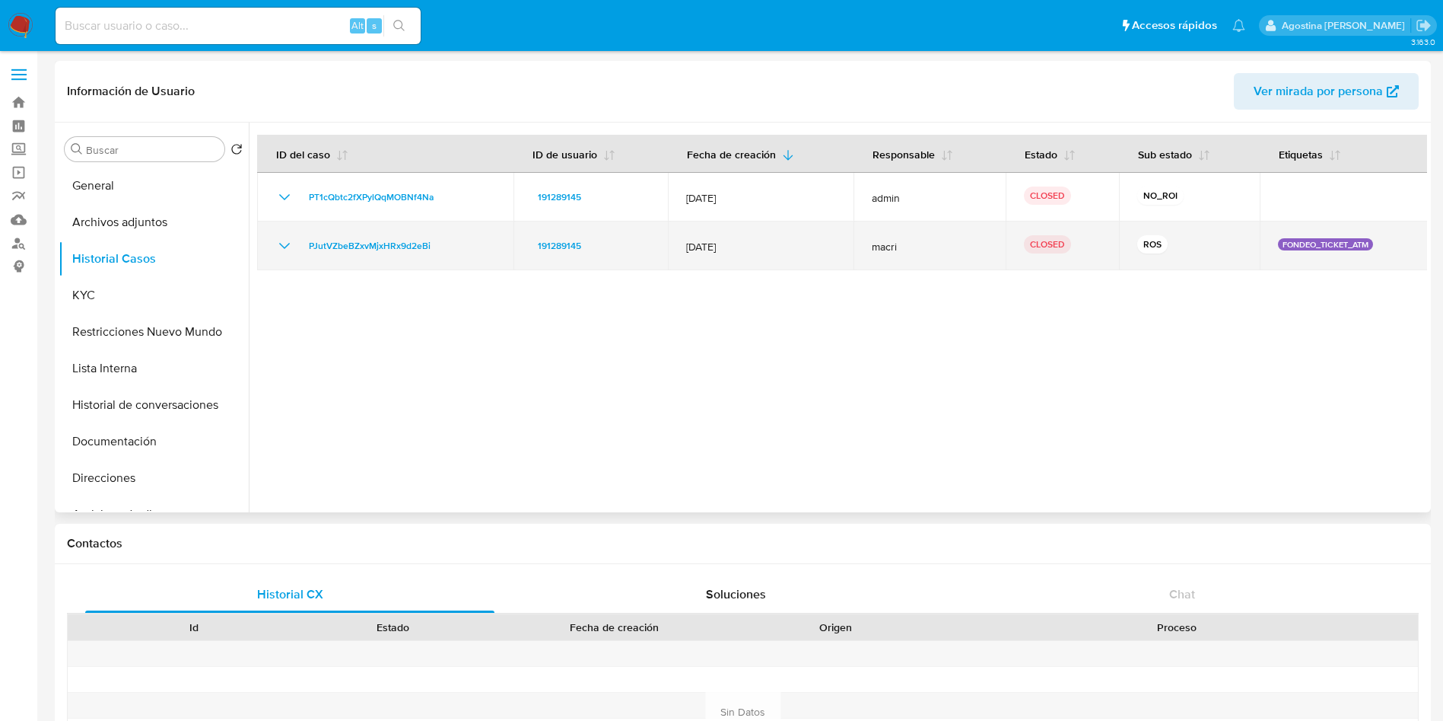
drag, startPoint x: 283, startPoint y: 256, endPoint x: 275, endPoint y: 248, distance: 11.3
click at [275, 249] on td "PJutVZbeBZxvMjxHRx9d2eBi" at bounding box center [385, 245] width 256 height 49
click at [275, 247] on icon "Mostrar/Ocultar" at bounding box center [284, 246] width 18 height 18
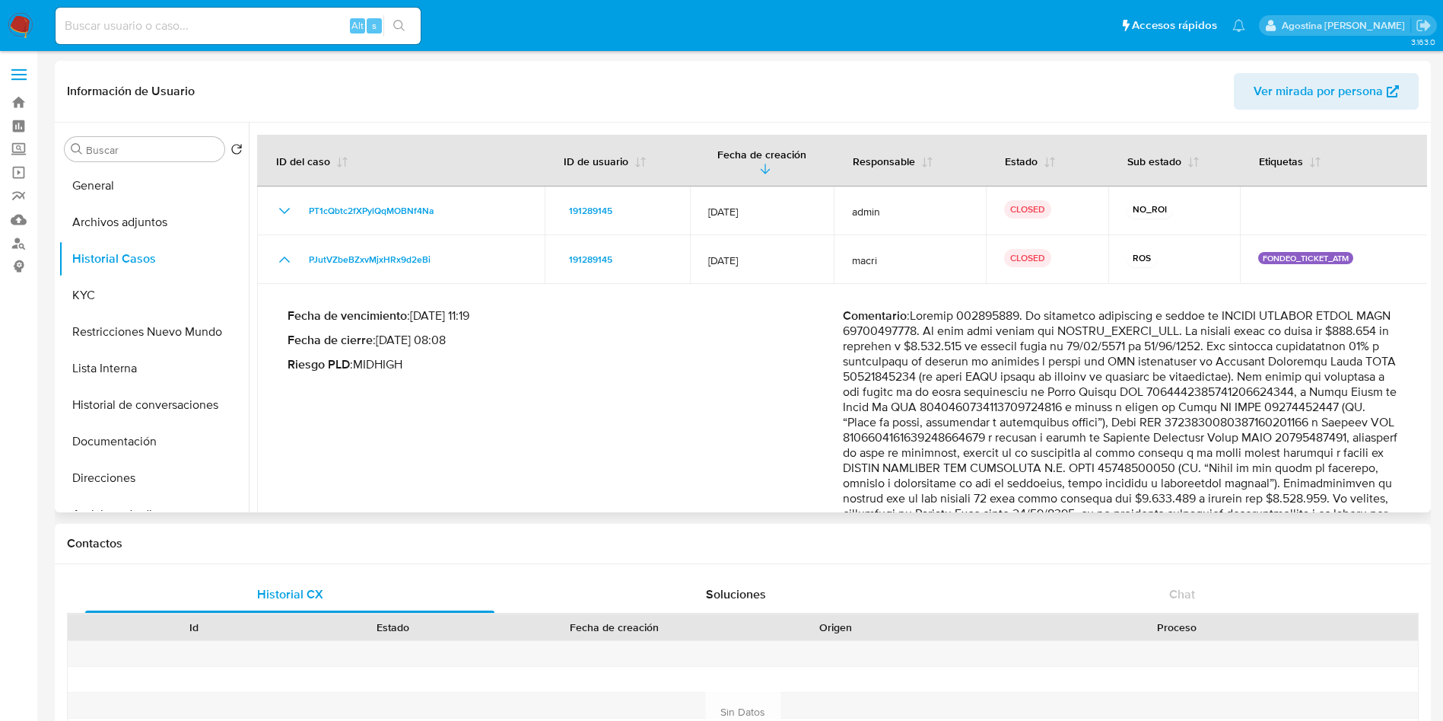
scroll to position [114, 0]
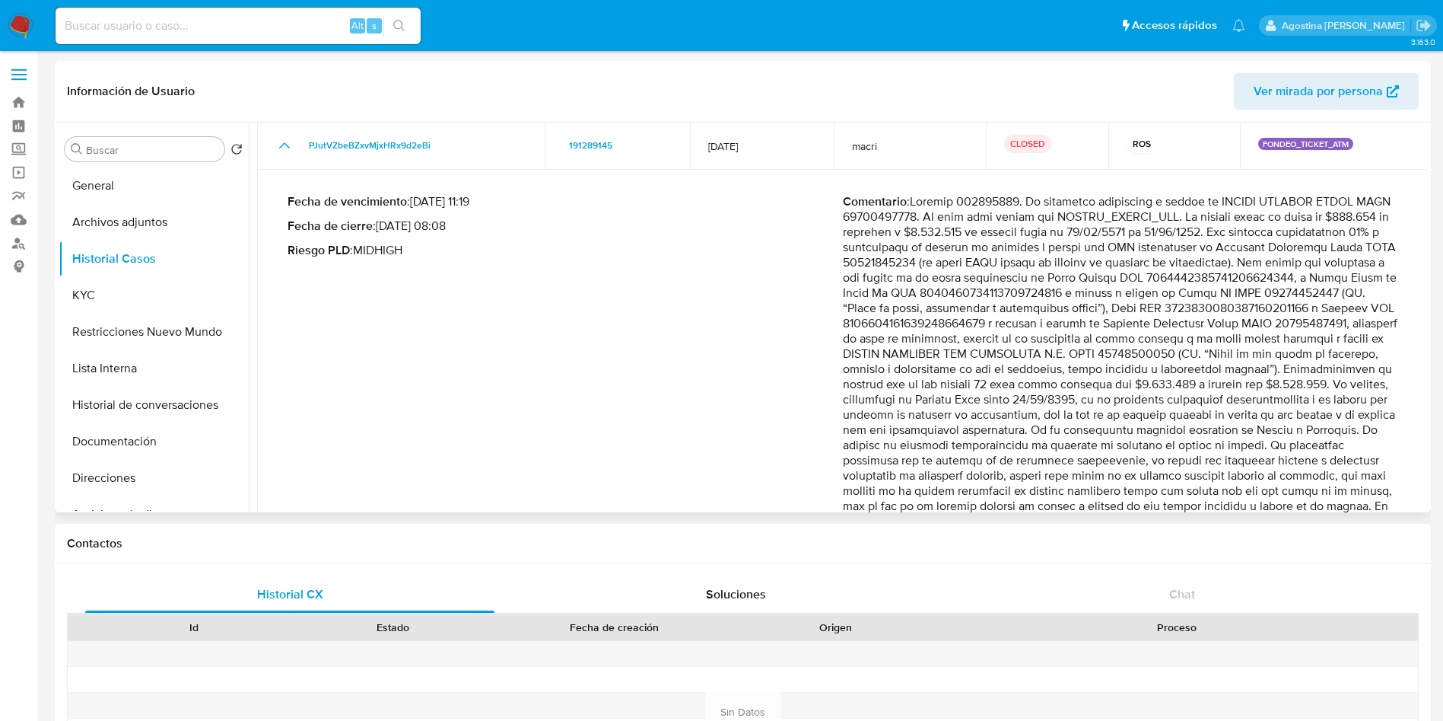
drag, startPoint x: 1126, startPoint y: 219, endPoint x: 1258, endPoint y: 217, distance: 131.7
click at [1258, 217] on p "Comentario :" at bounding box center [1120, 369] width 555 height 350
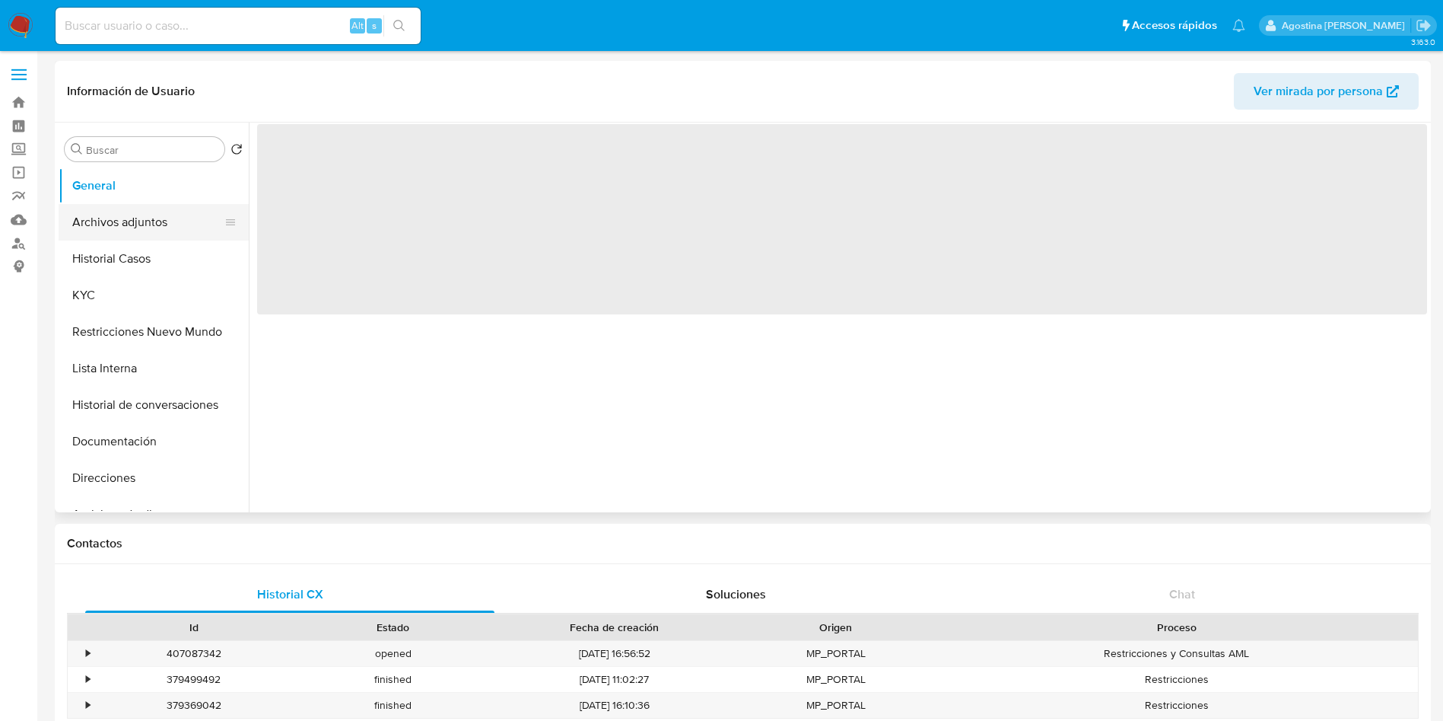
click at [154, 228] on button "Archivos adjuntos" at bounding box center [148, 222] width 178 height 37
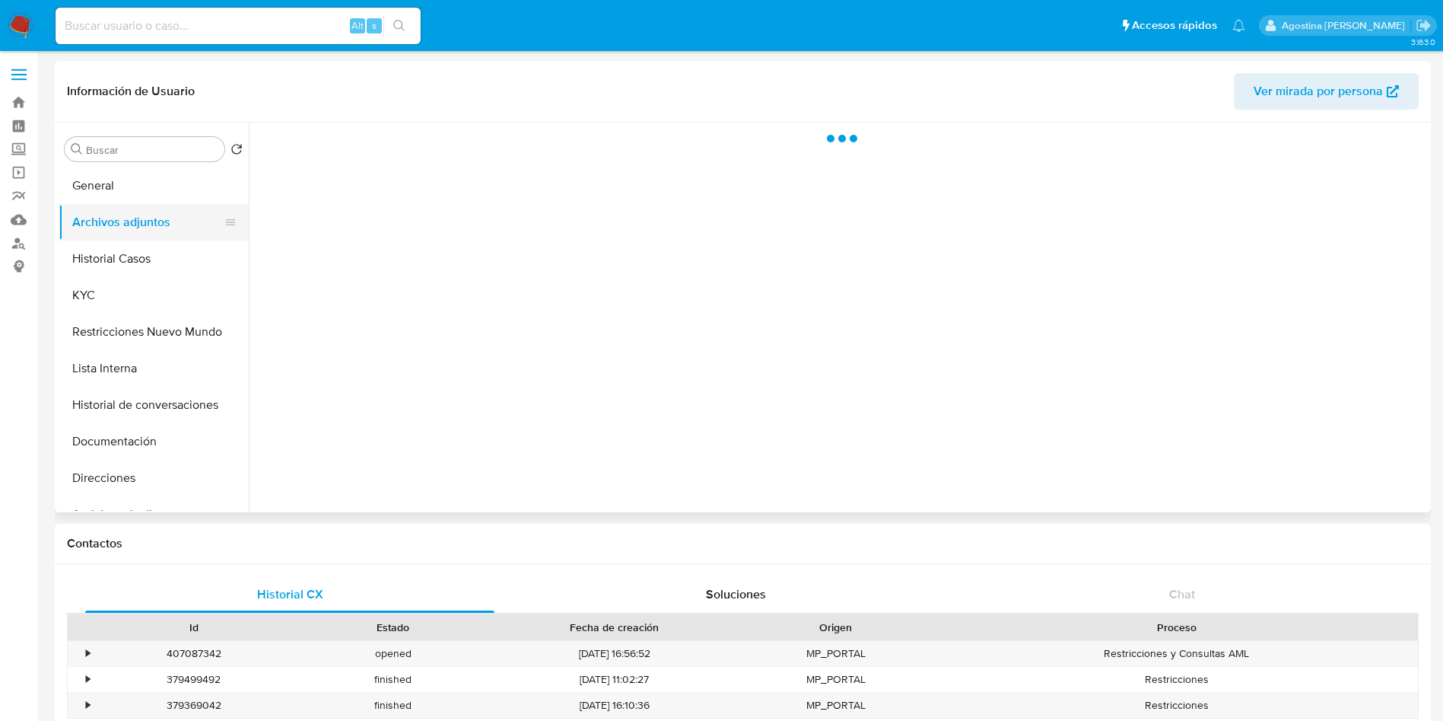
select select "10"
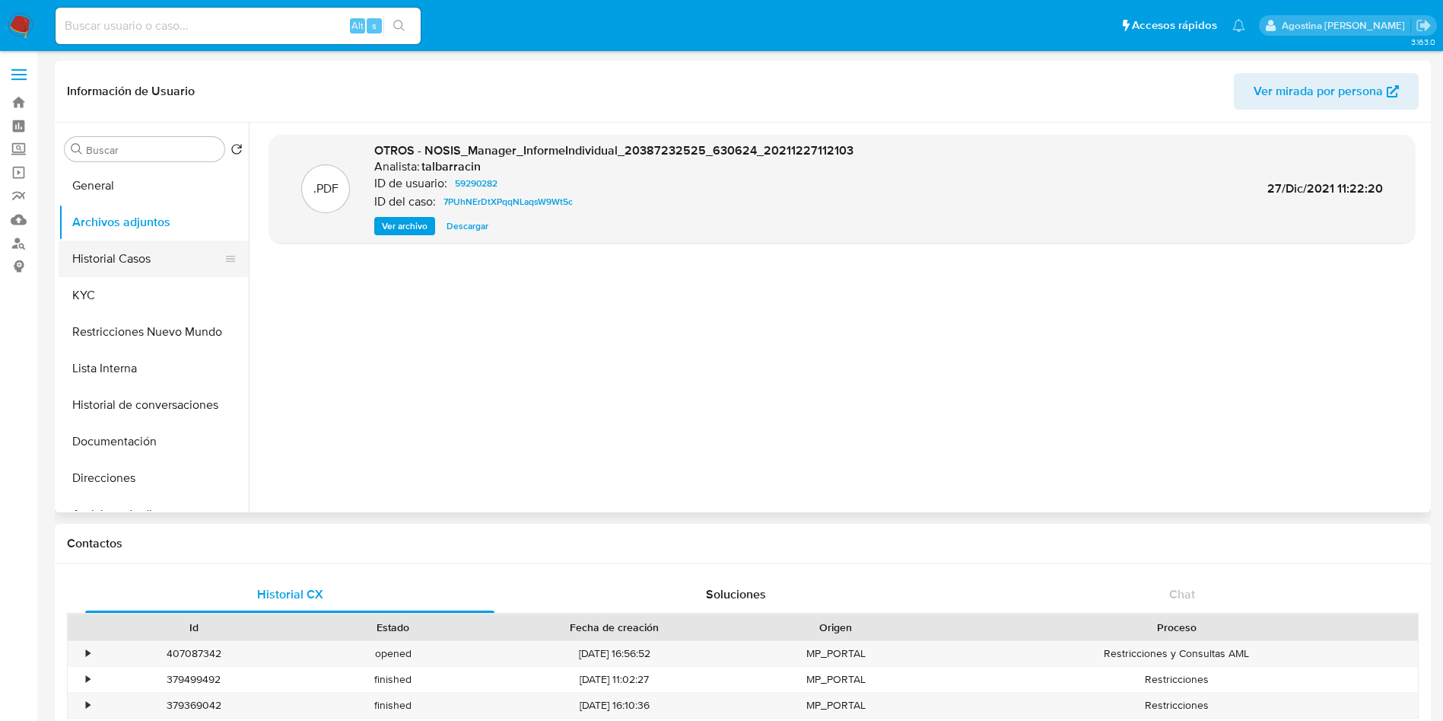
click at [131, 247] on button "Historial Casos" at bounding box center [148, 258] width 178 height 37
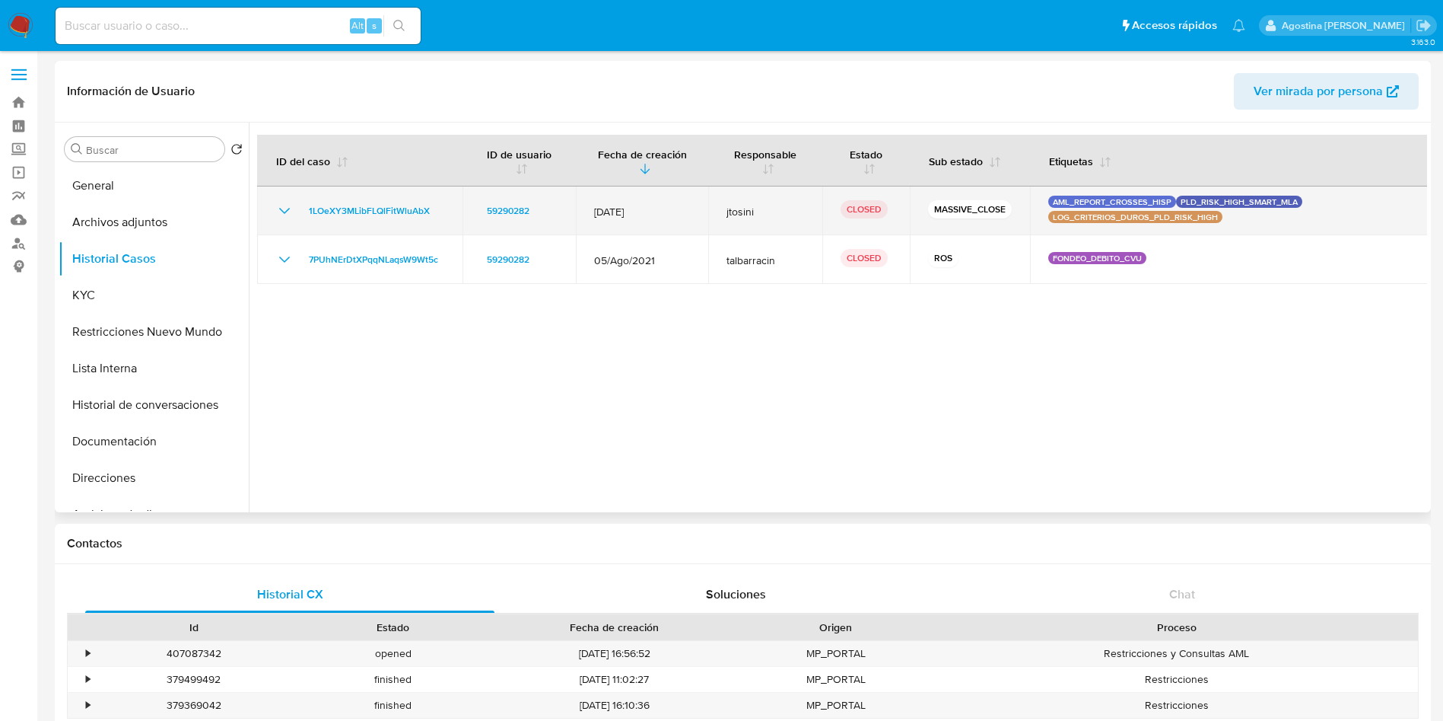
click at [281, 208] on icon "Mostrar/Ocultar" at bounding box center [284, 211] width 18 height 18
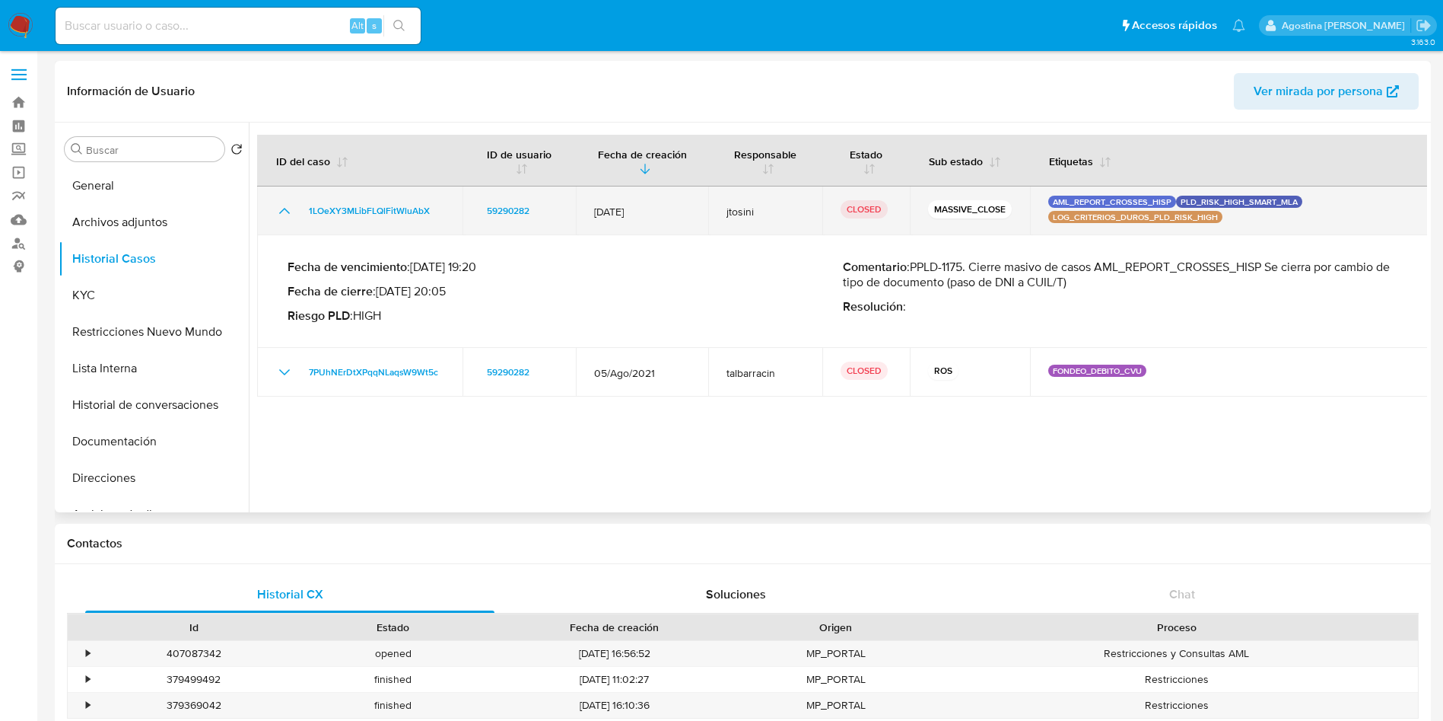
click at [281, 208] on icon "Mostrar/Ocultar" at bounding box center [284, 211] width 18 height 18
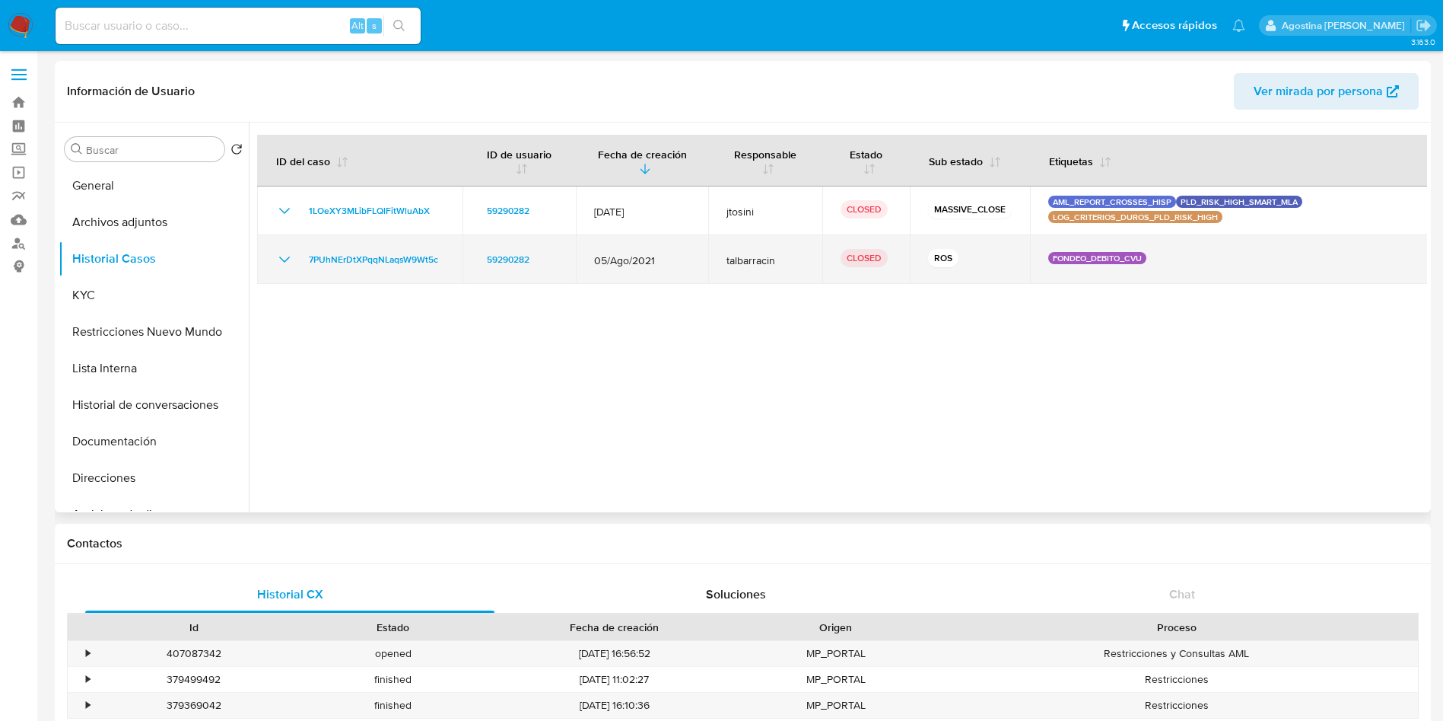
click at [292, 257] on icon "Mostrar/Ocultar" at bounding box center [284, 259] width 18 height 18
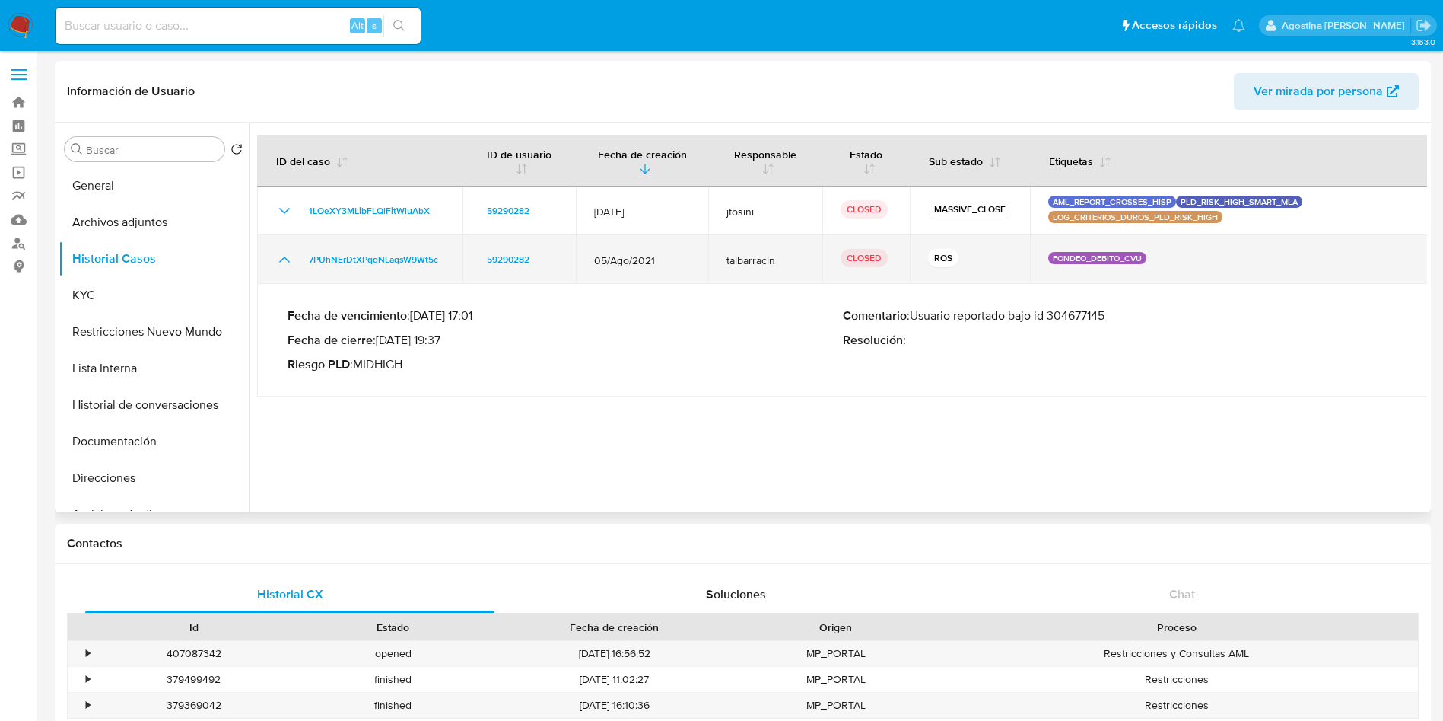
click at [292, 257] on icon "Mostrar/Ocultar" at bounding box center [284, 259] width 18 height 18
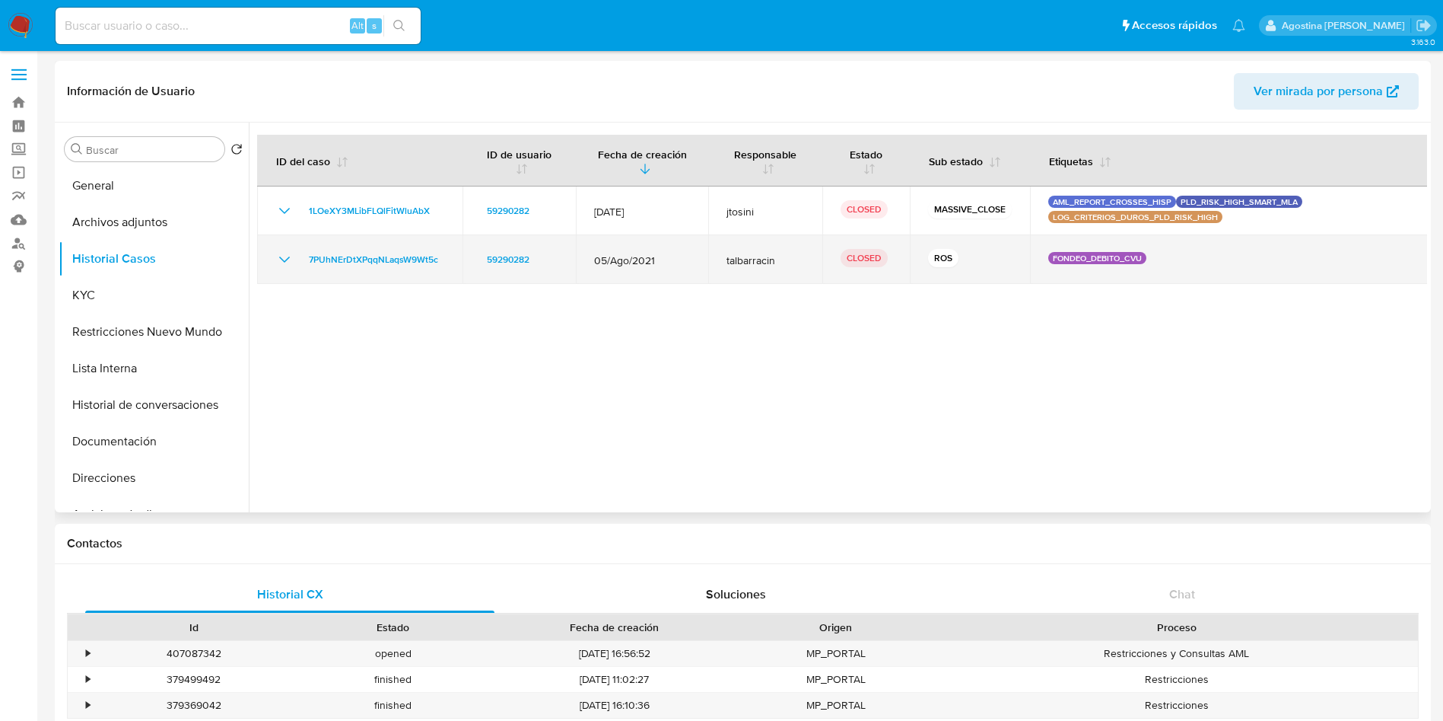
click at [292, 257] on icon "Mostrar/Ocultar" at bounding box center [284, 259] width 18 height 18
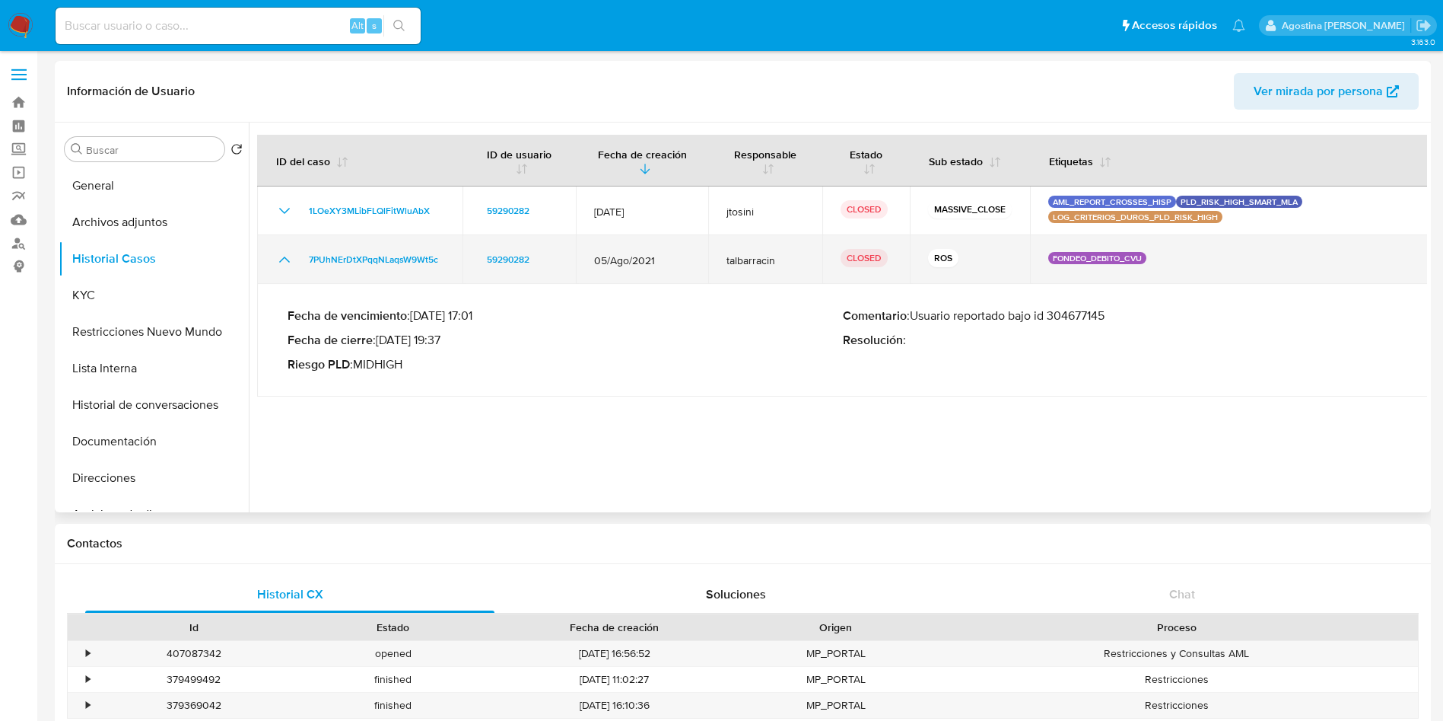
click at [292, 257] on icon "Mostrar/Ocultar" at bounding box center [284, 259] width 18 height 18
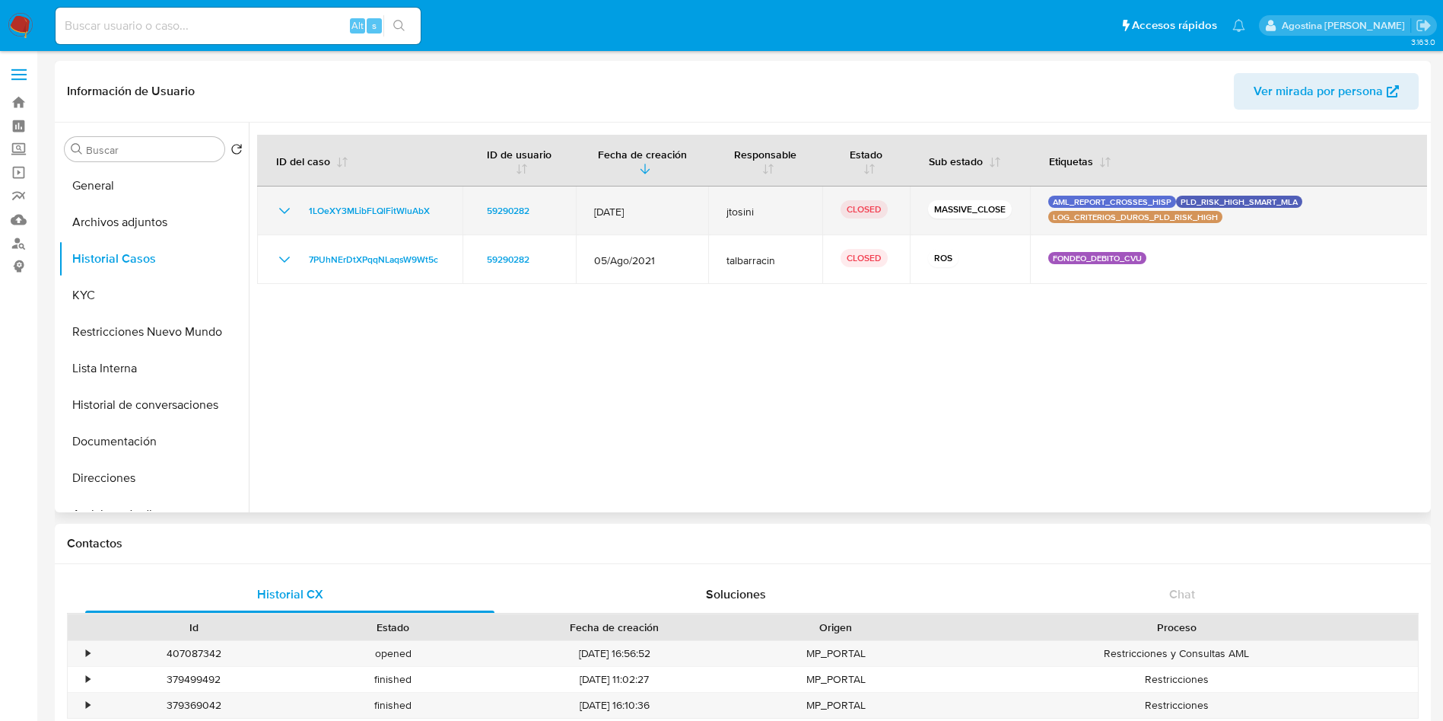
click at [282, 207] on icon "Mostrar/Ocultar" at bounding box center [284, 211] width 18 height 18
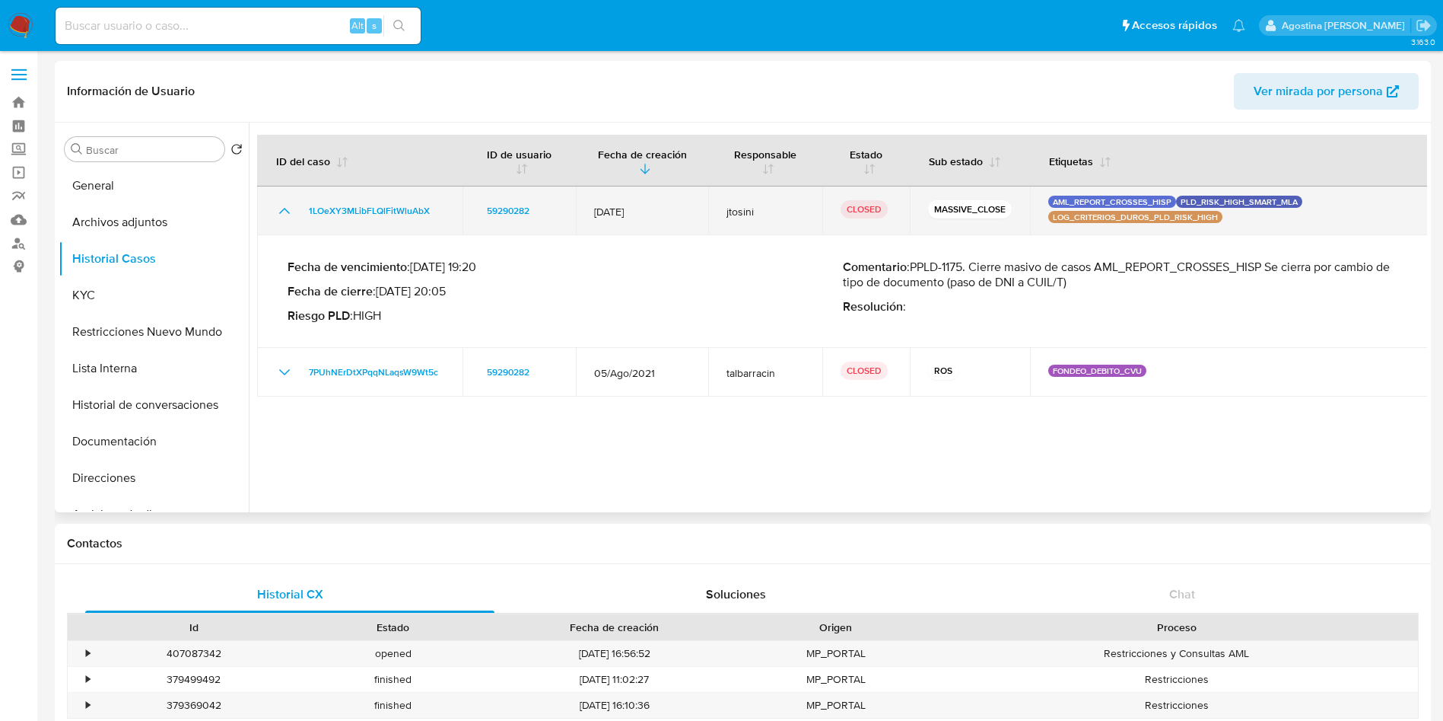
click at [282, 207] on icon "Mostrar/Ocultar" at bounding box center [284, 211] width 18 height 18
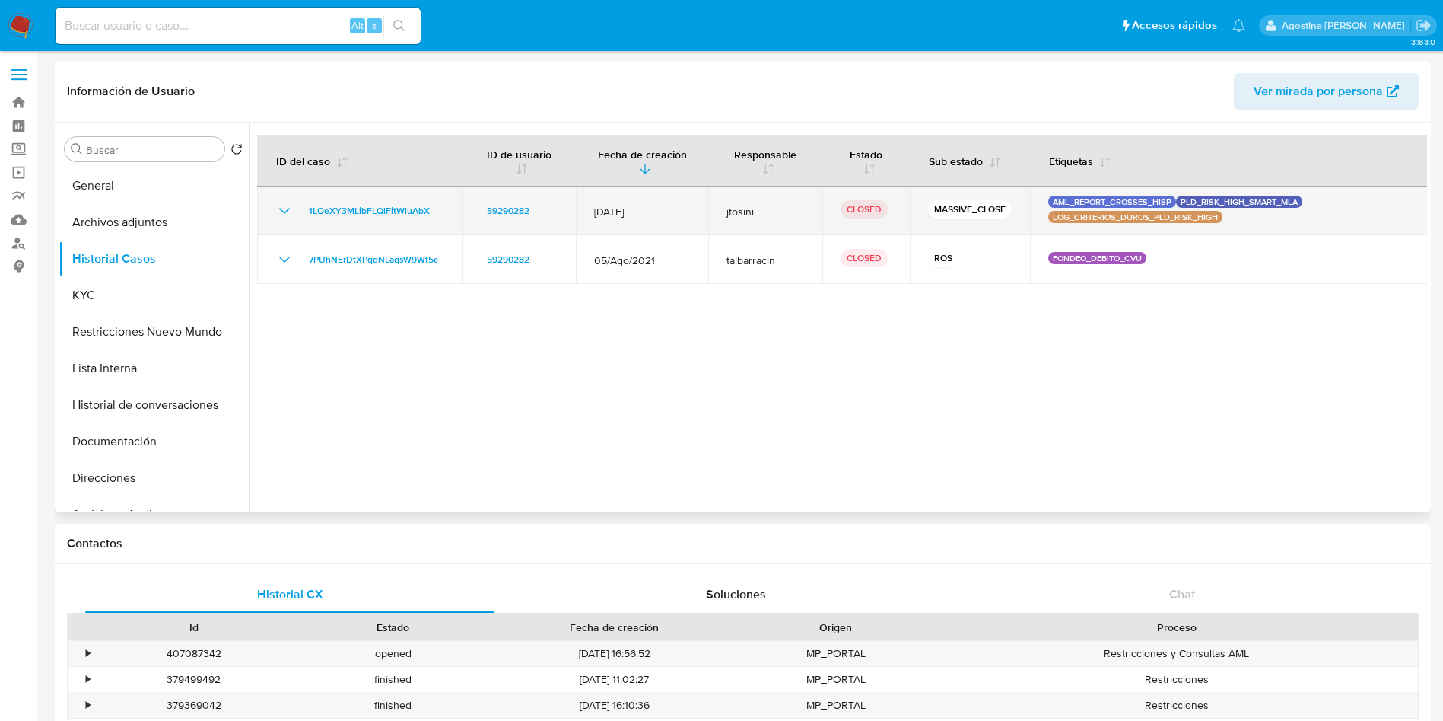
click at [281, 205] on icon "Mostrar/Ocultar" at bounding box center [284, 211] width 18 height 18
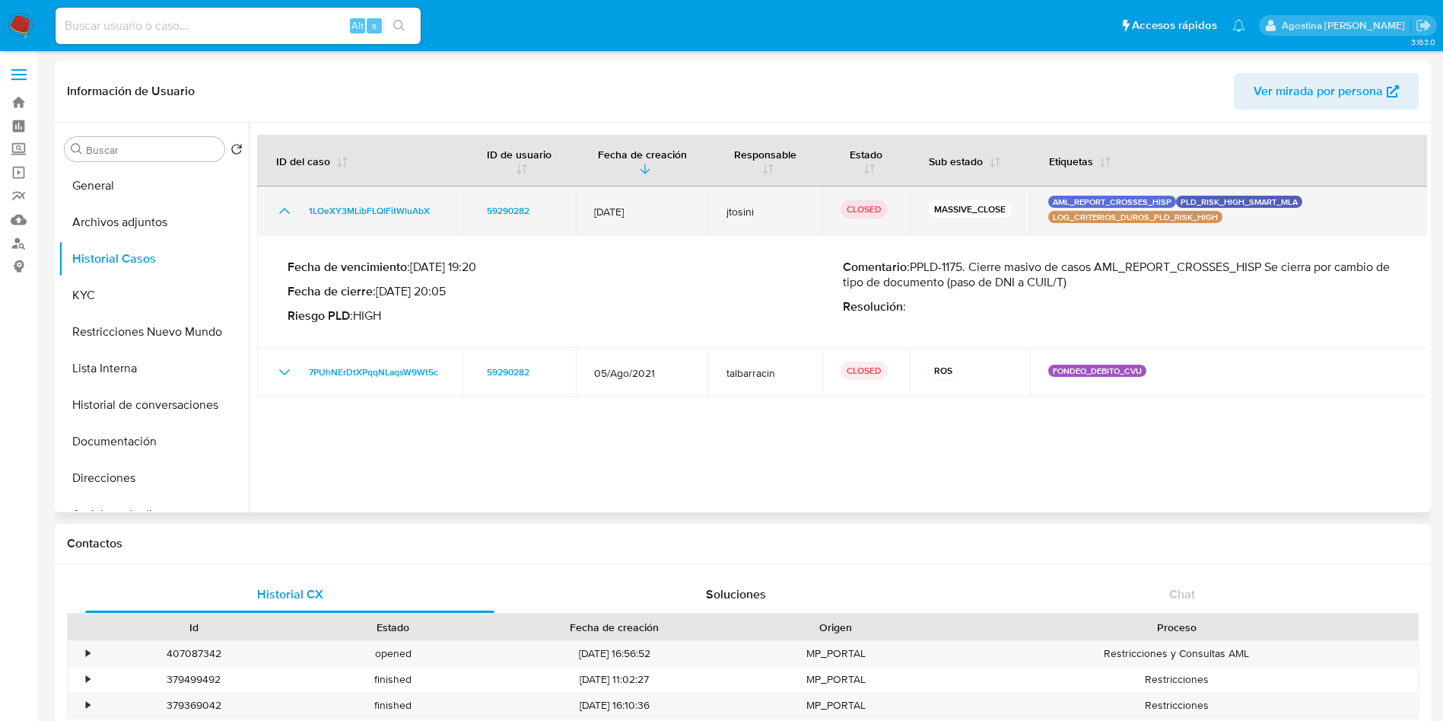
click at [281, 206] on icon "Mostrar/Ocultar" at bounding box center [284, 211] width 18 height 18
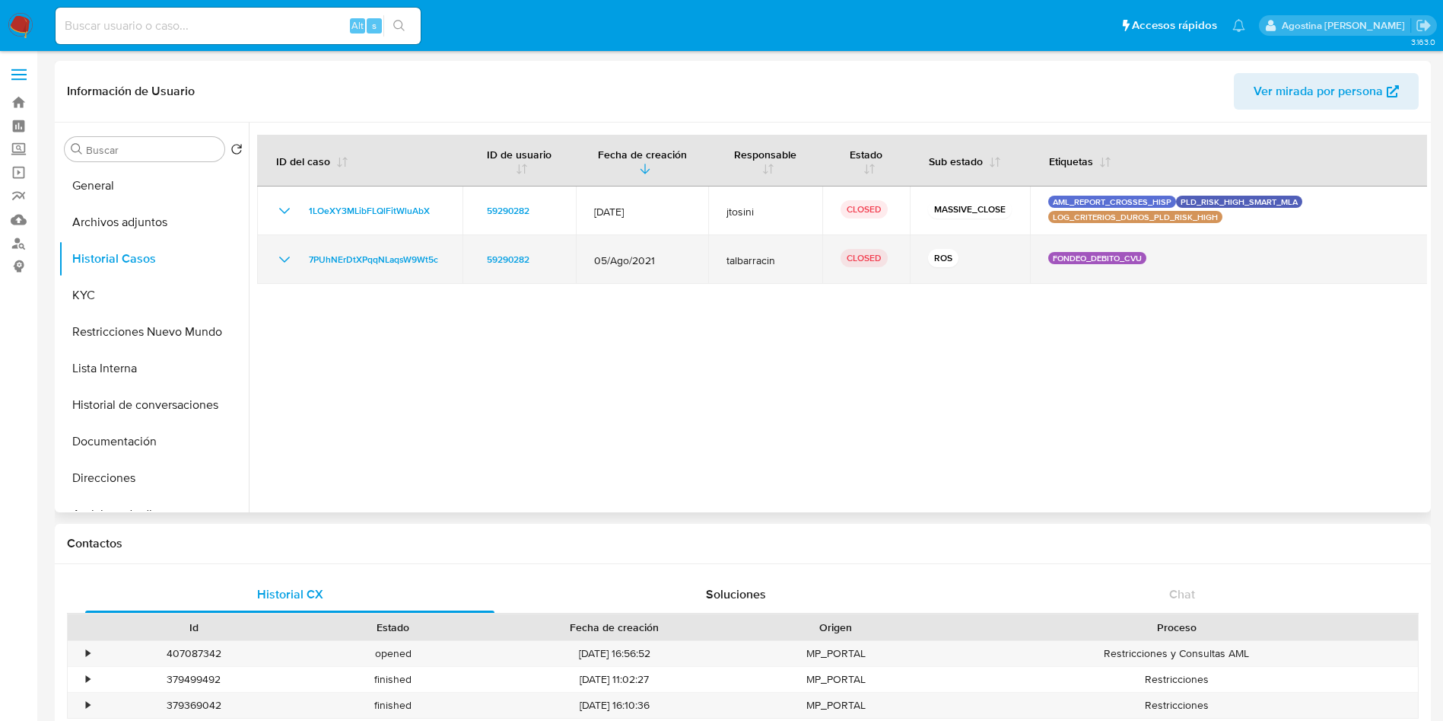
click at [281, 253] on icon "Mostrar/Ocultar" at bounding box center [284, 259] width 18 height 18
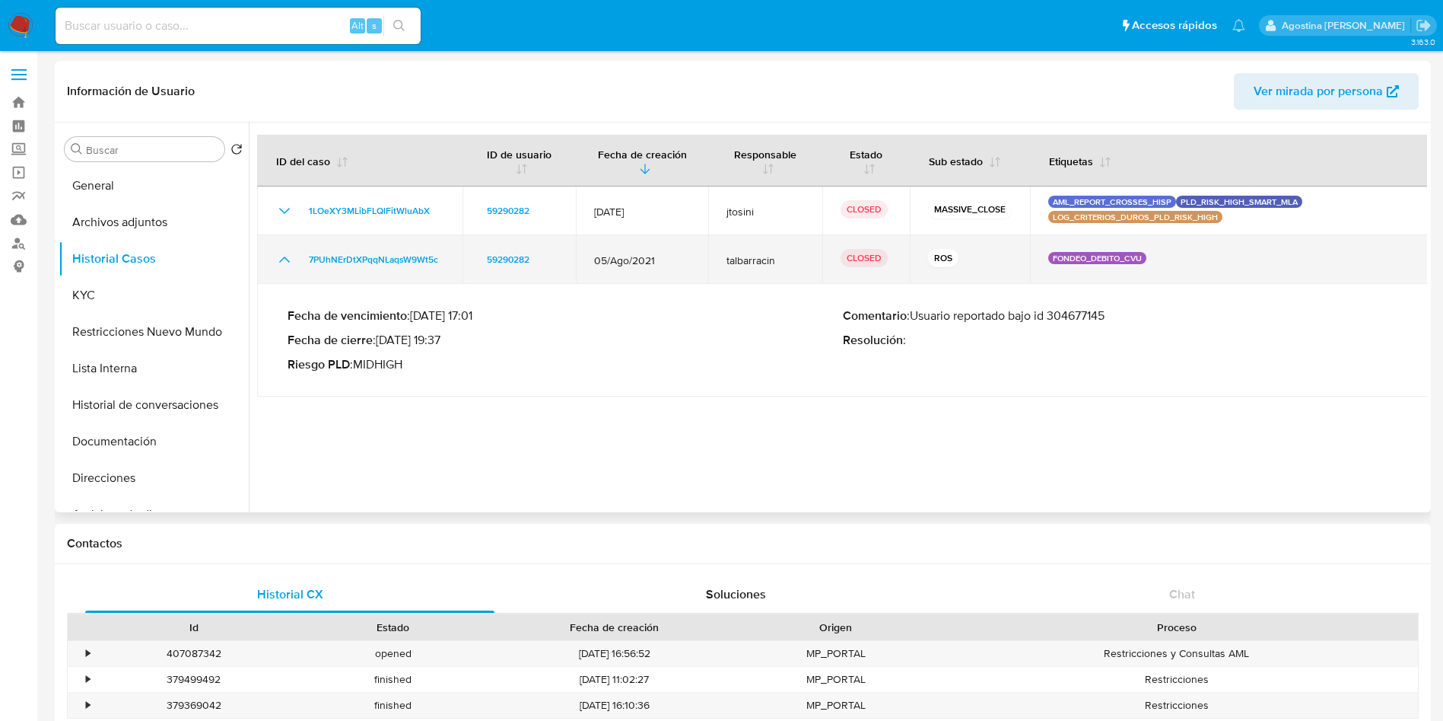
click at [281, 253] on icon "Mostrar/Ocultar" at bounding box center [284, 259] width 18 height 18
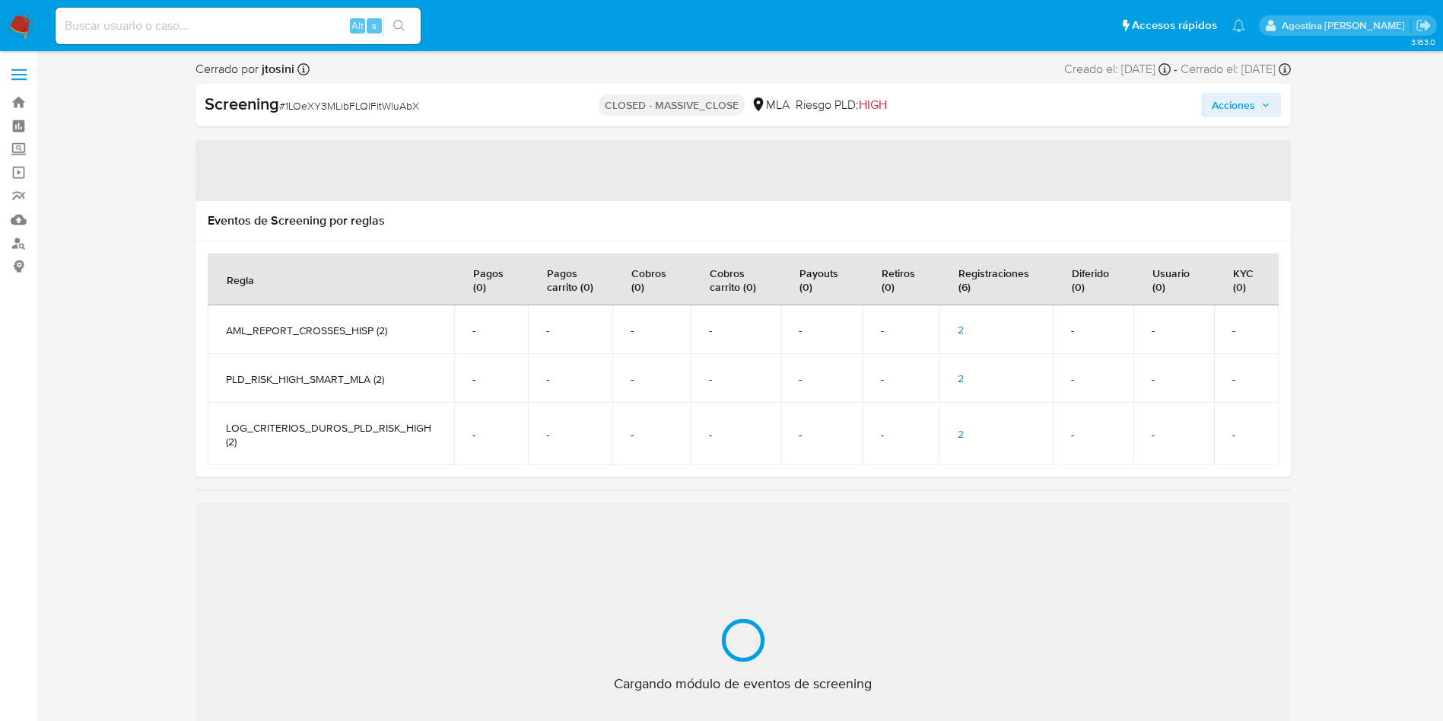
select select "10"
